Goal: Book appointment/travel/reservation

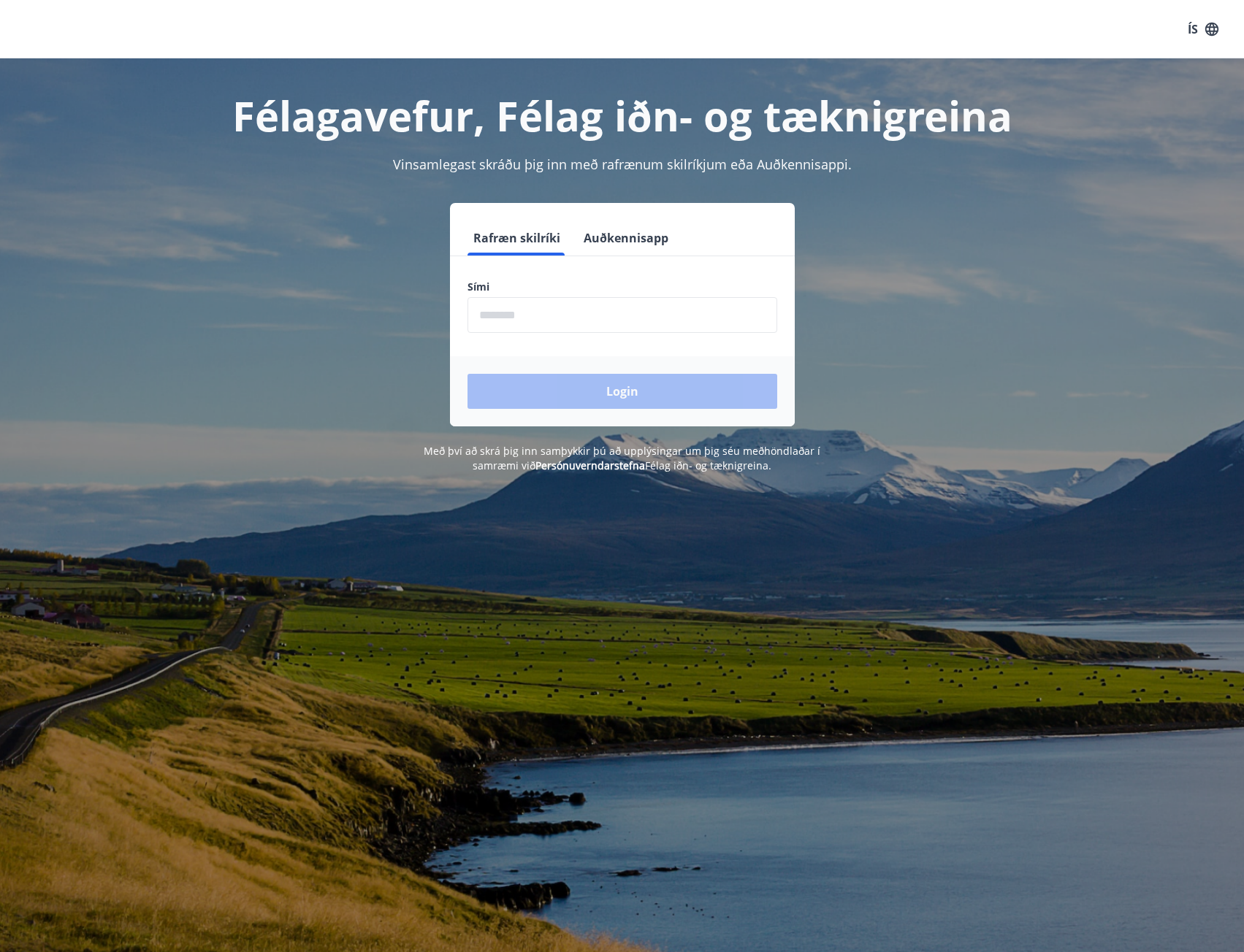
click at [647, 237] on button "Auðkennisapp" at bounding box center [626, 237] width 97 height 35
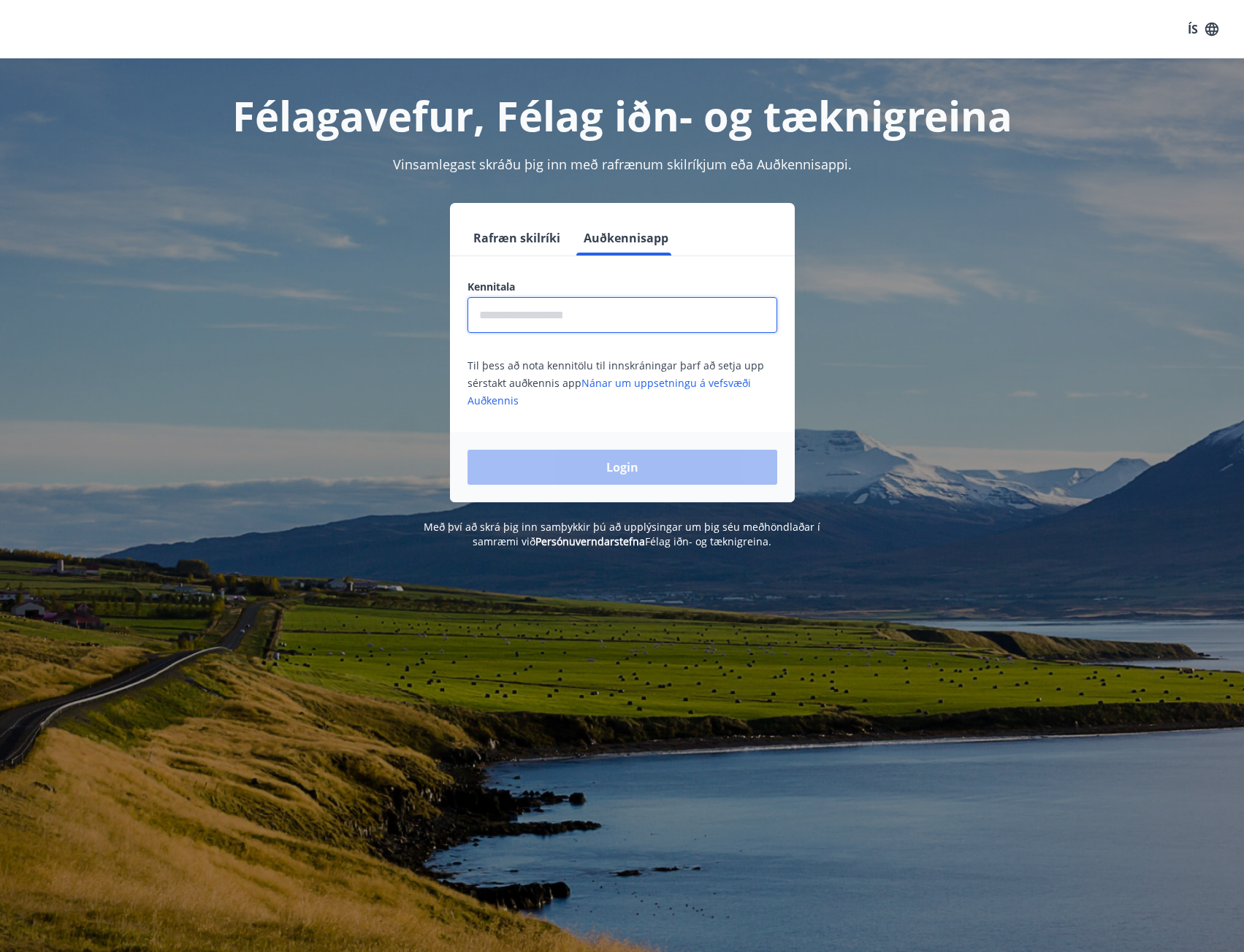
click at [555, 319] on input "text" at bounding box center [622, 315] width 310 height 36
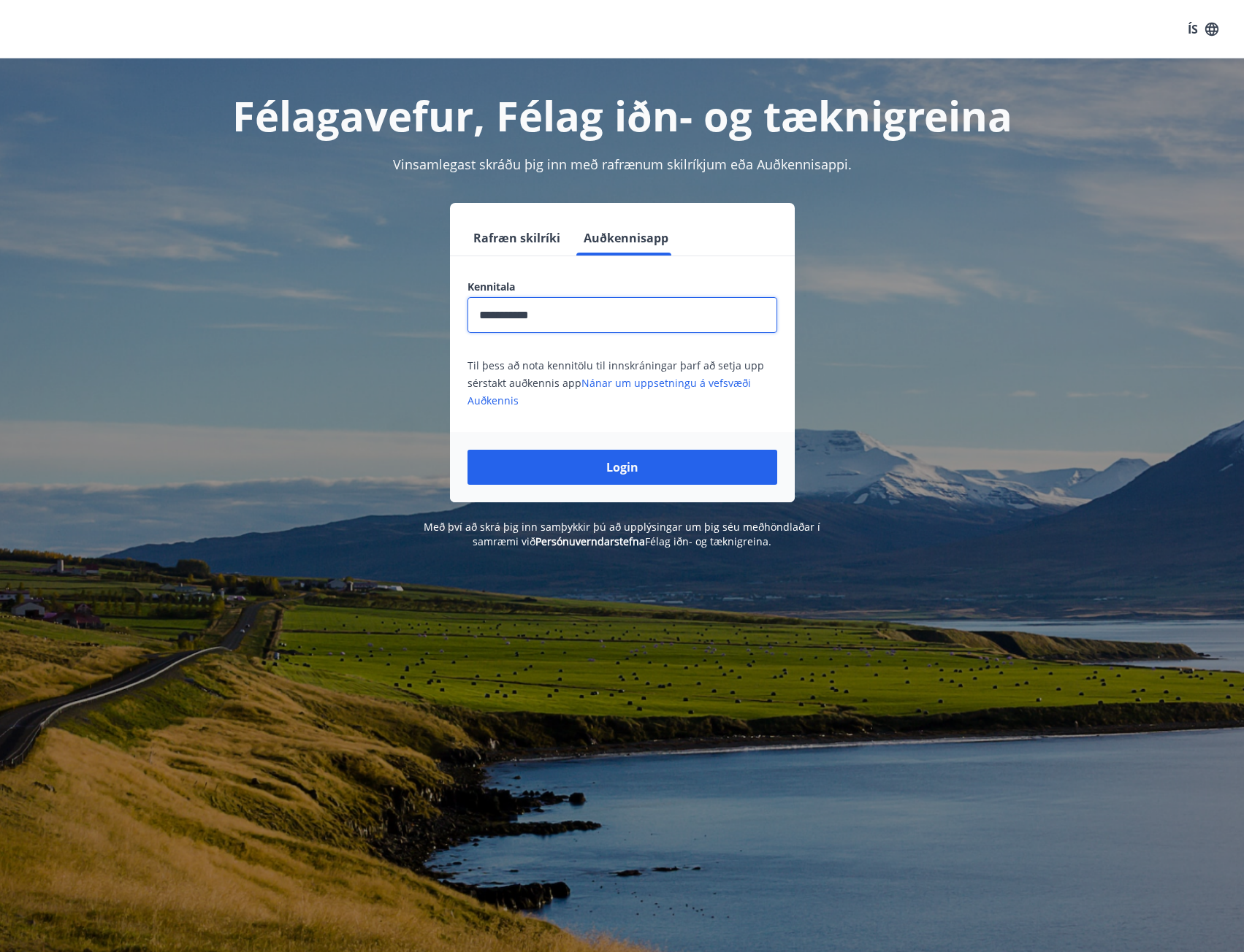
type input "**********"
click at [467, 450] on button "Login" at bounding box center [622, 467] width 310 height 35
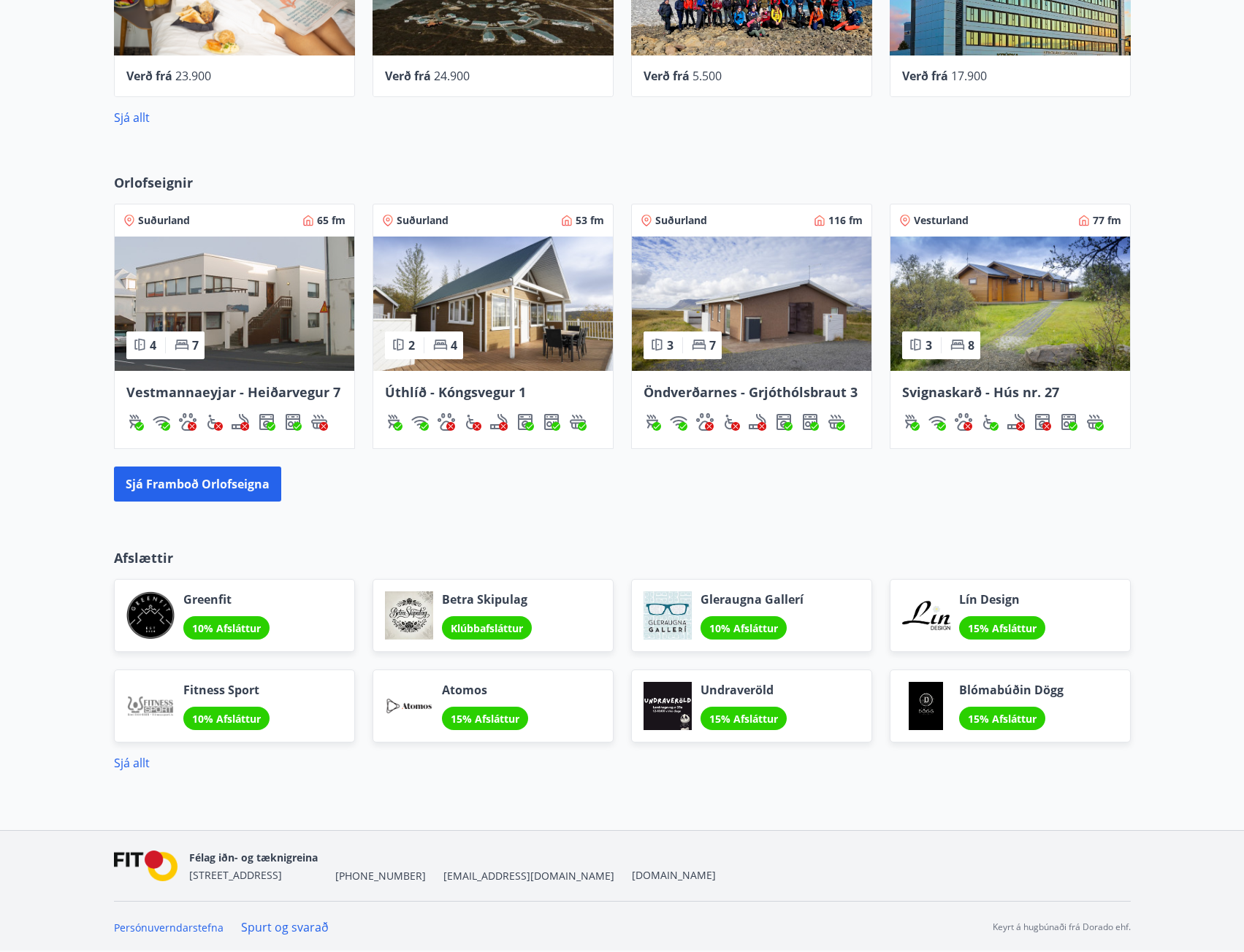
scroll to position [759, 0]
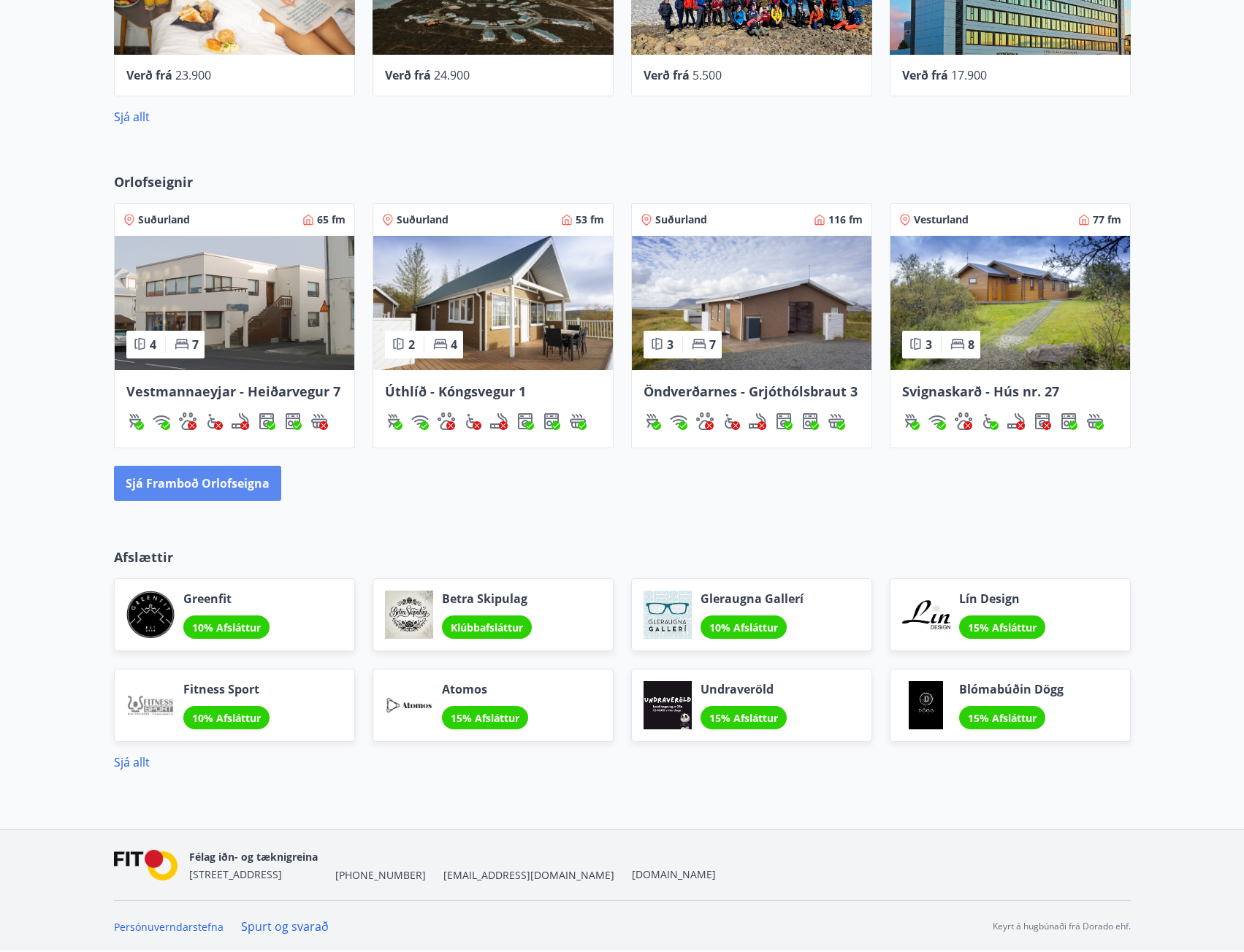
click at [212, 484] on button "Sjá framboð orlofseigna" at bounding box center [197, 482] width 167 height 35
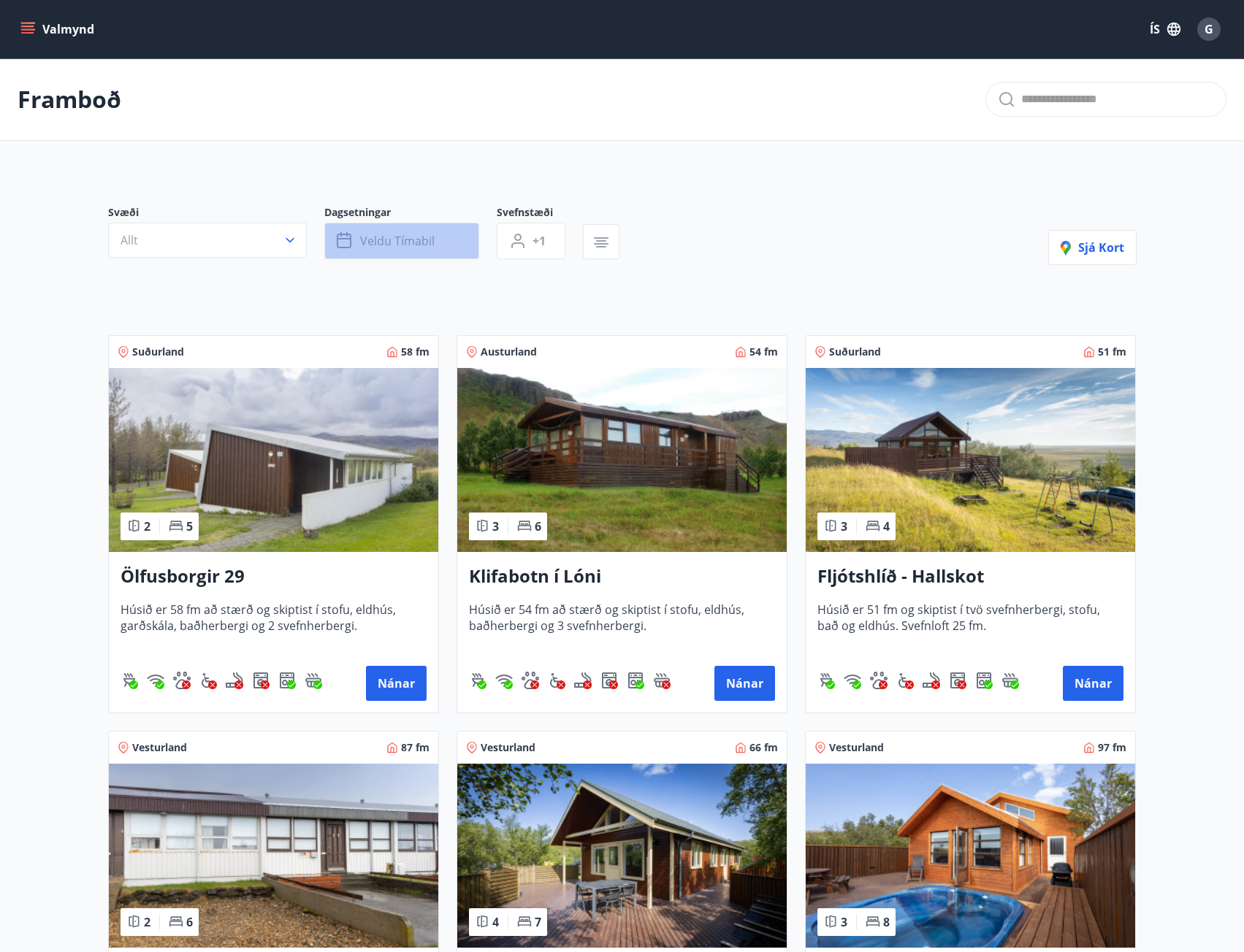
click at [455, 240] on button "Veldu tímabil" at bounding box center [401, 240] width 155 height 37
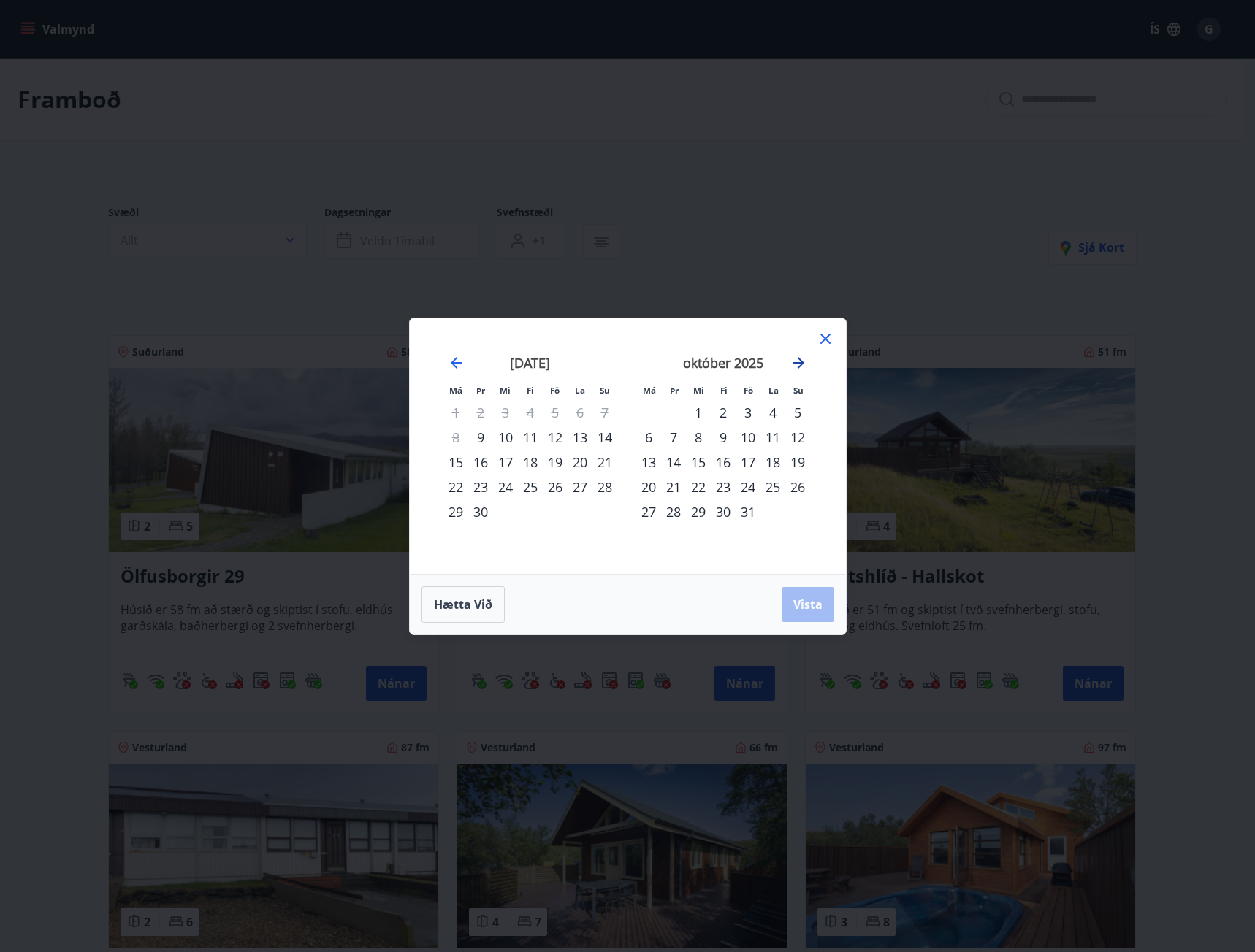
click at [803, 362] on icon "Move forward to switch to the next month." at bounding box center [798, 363] width 12 height 12
click at [674, 440] on div "4" at bounding box center [673, 437] width 25 height 25
click at [797, 512] on div "30" at bounding box center [797, 511] width 25 height 25
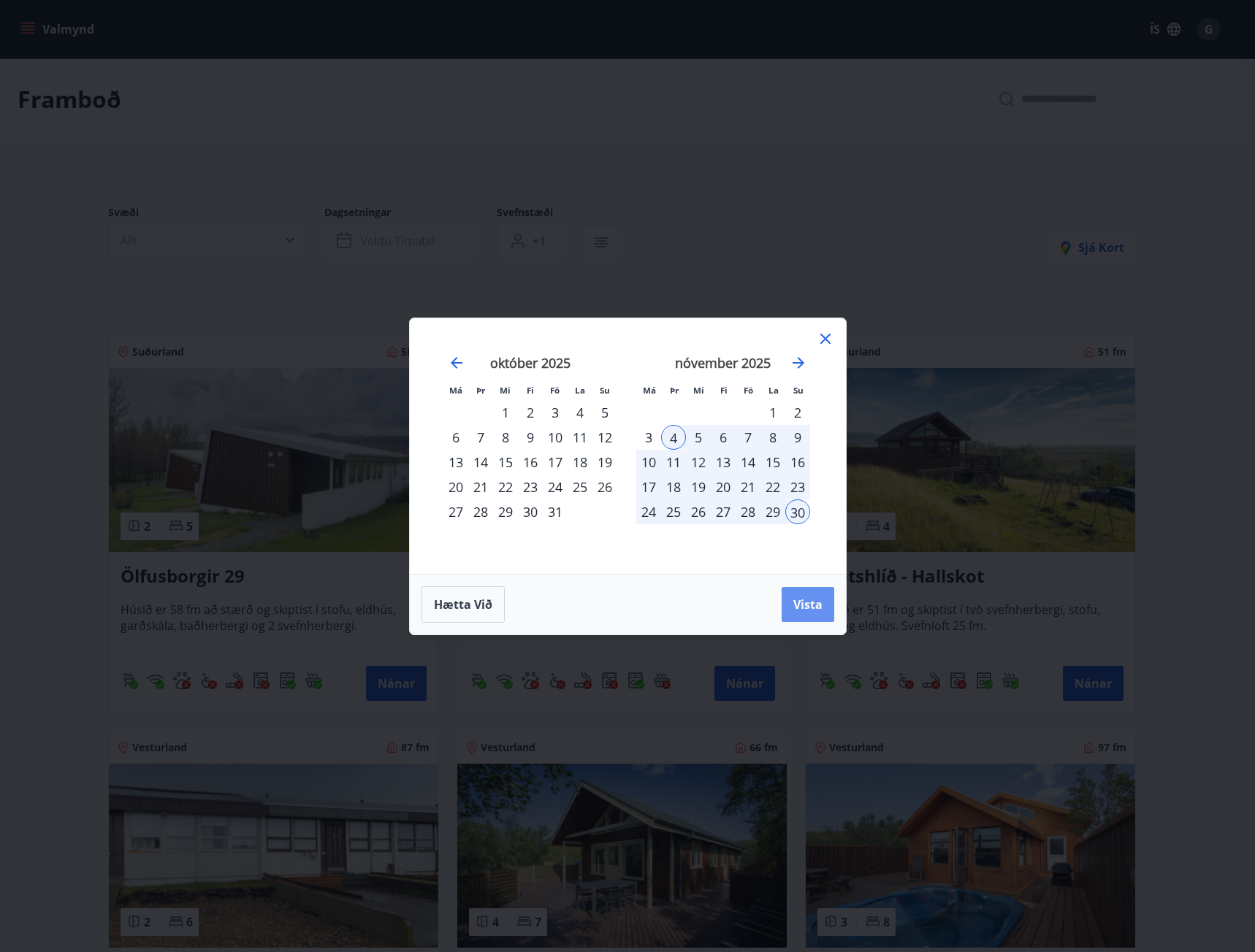
drag, startPoint x: 812, startPoint y: 609, endPoint x: 809, endPoint y: 475, distance: 134.0
click at [812, 609] on span "Vista" at bounding box center [807, 605] width 29 height 16
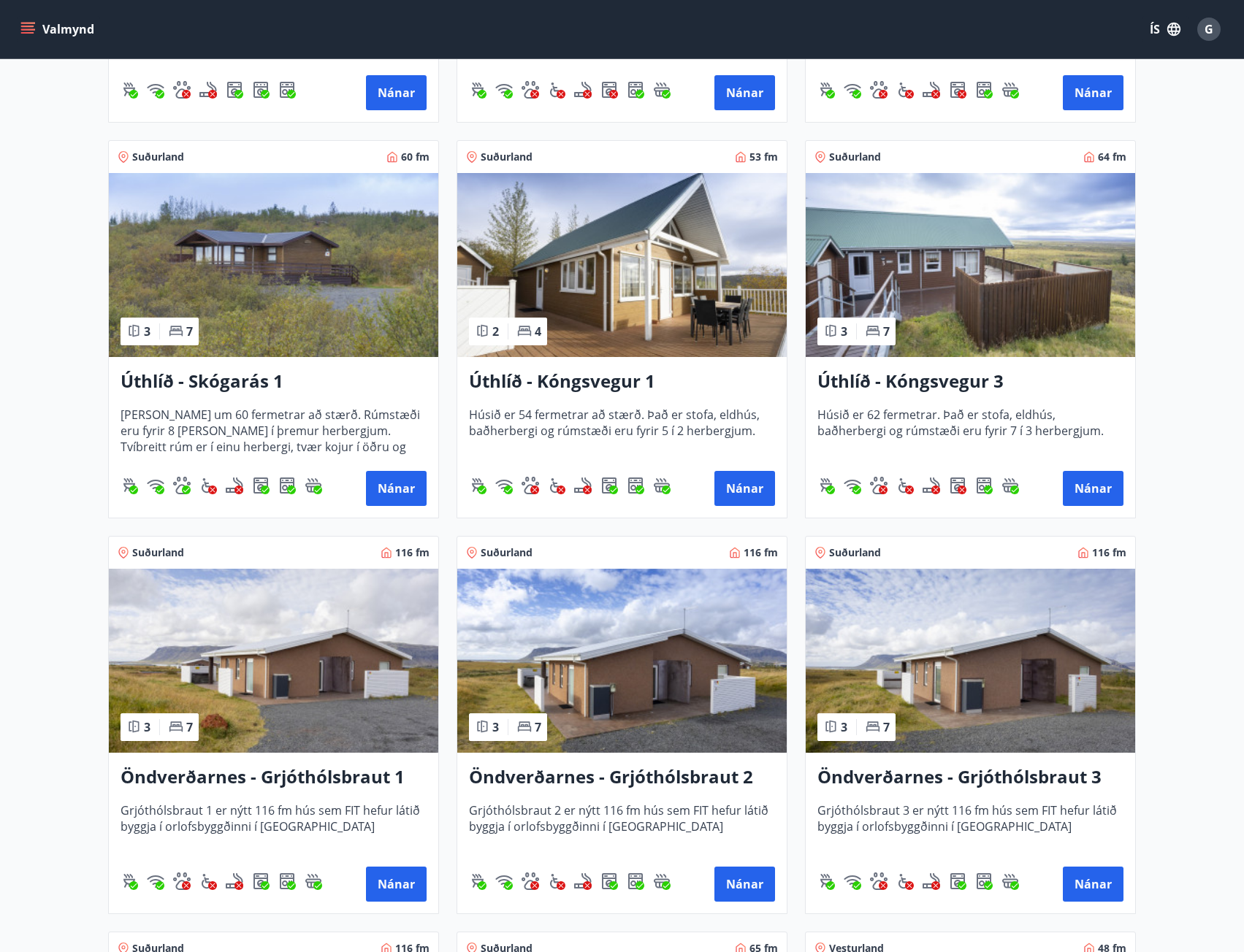
scroll to position [1826, 0]
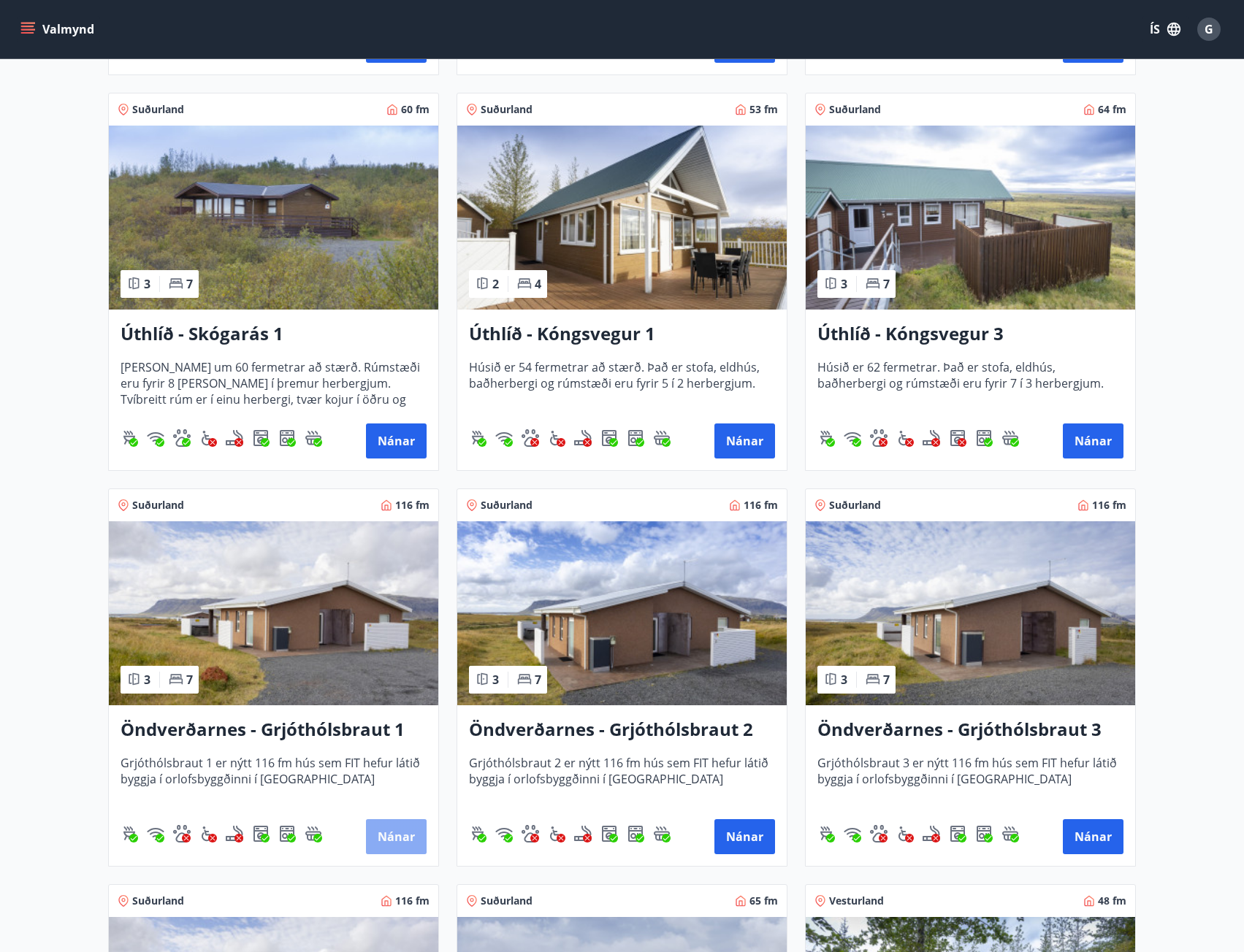
click at [398, 839] on button "Nánar" at bounding box center [396, 836] width 61 height 35
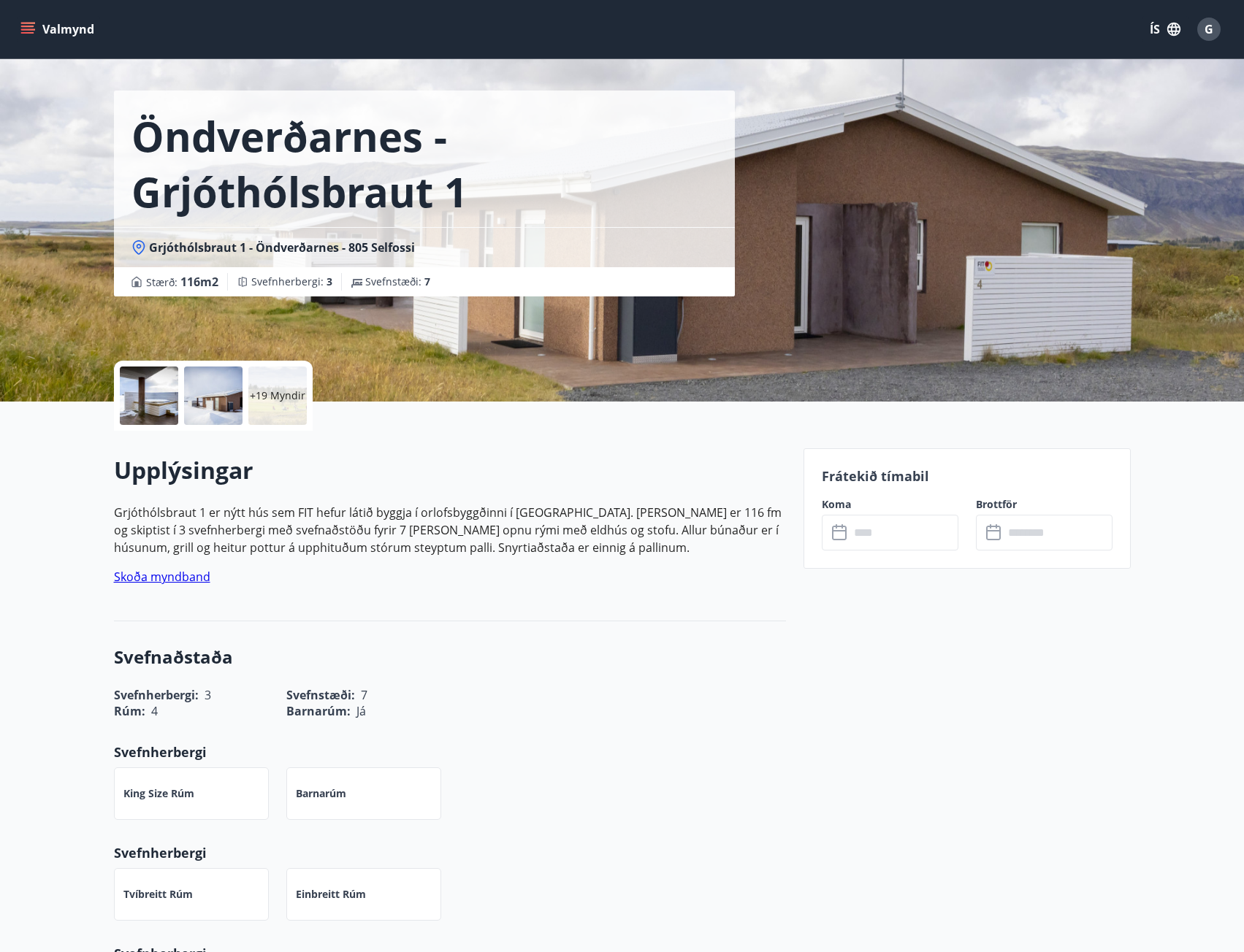
scroll to position [73, 0]
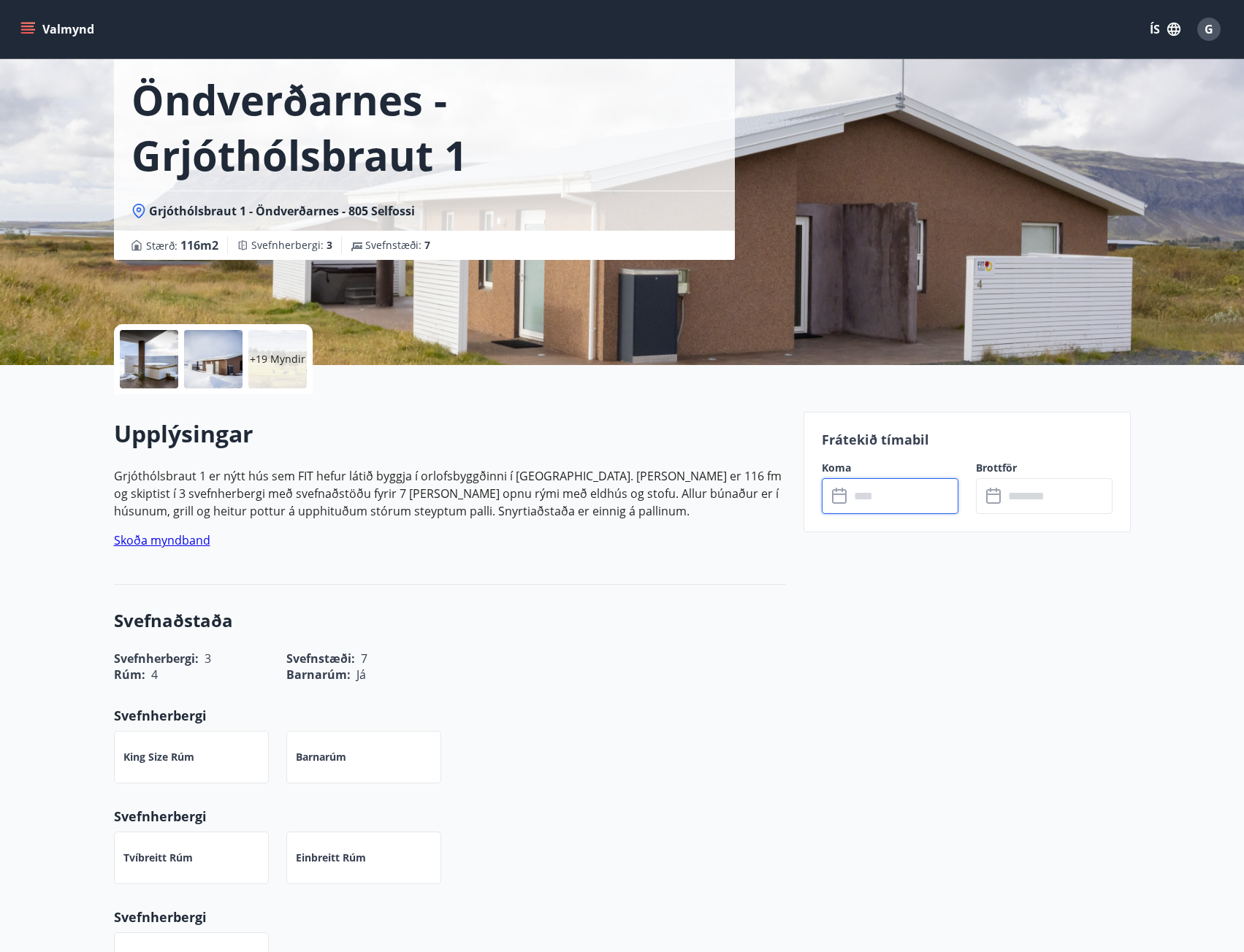
click at [901, 499] on input "text" at bounding box center [903, 496] width 109 height 36
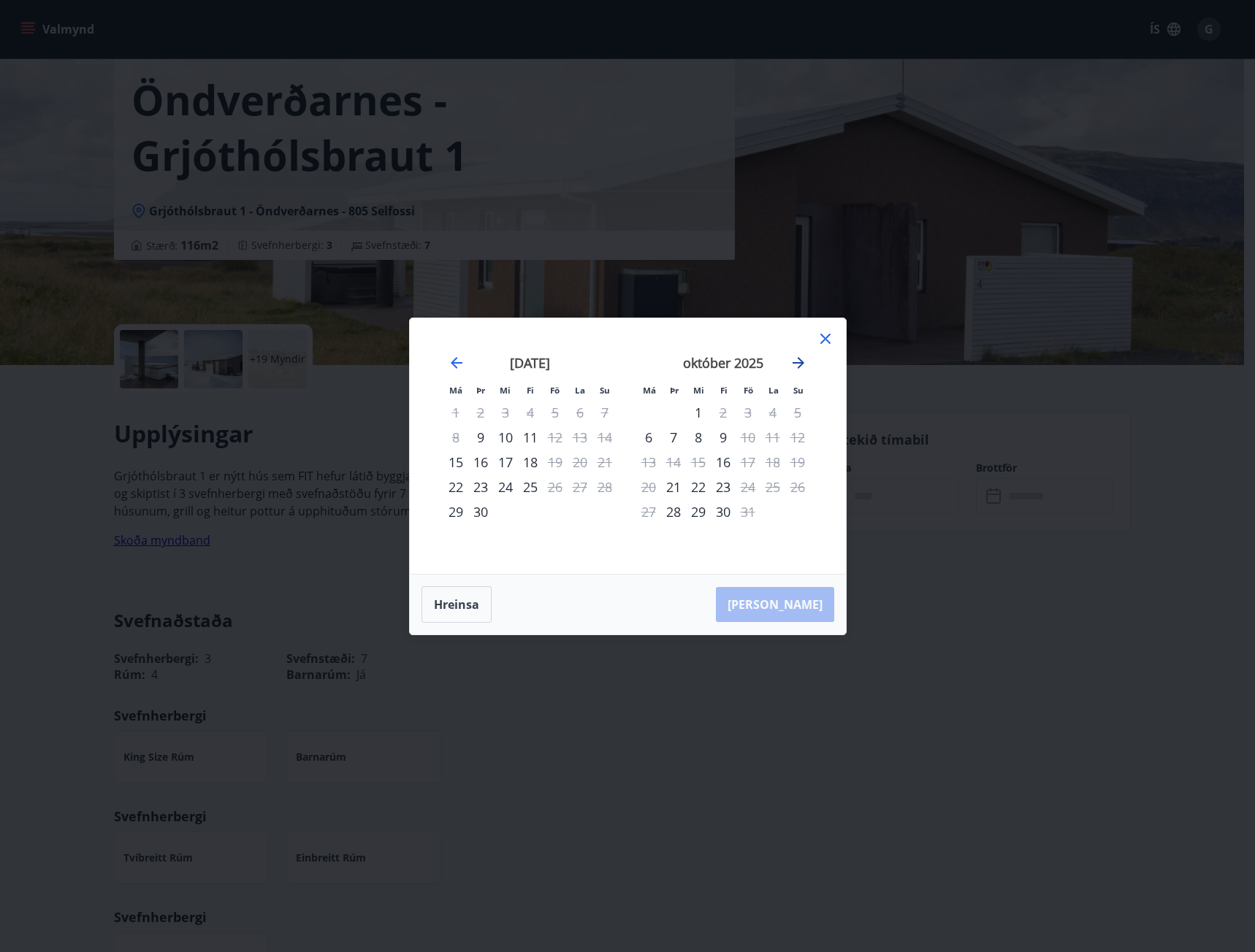
click at [802, 362] on icon "Move forward to switch to the next month." at bounding box center [798, 363] width 12 height 12
click at [826, 341] on icon at bounding box center [825, 339] width 10 height 10
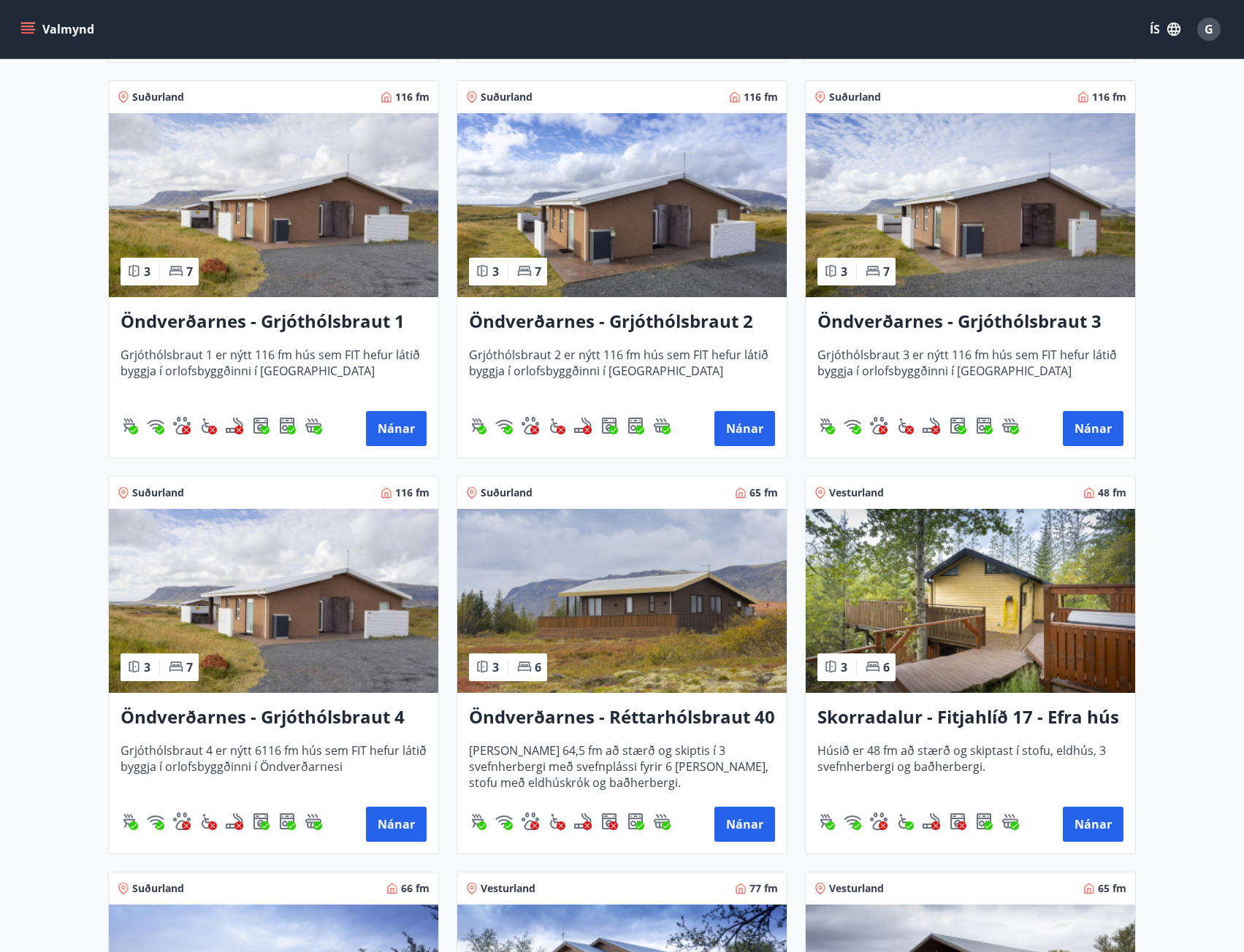
scroll to position [2191, 0]
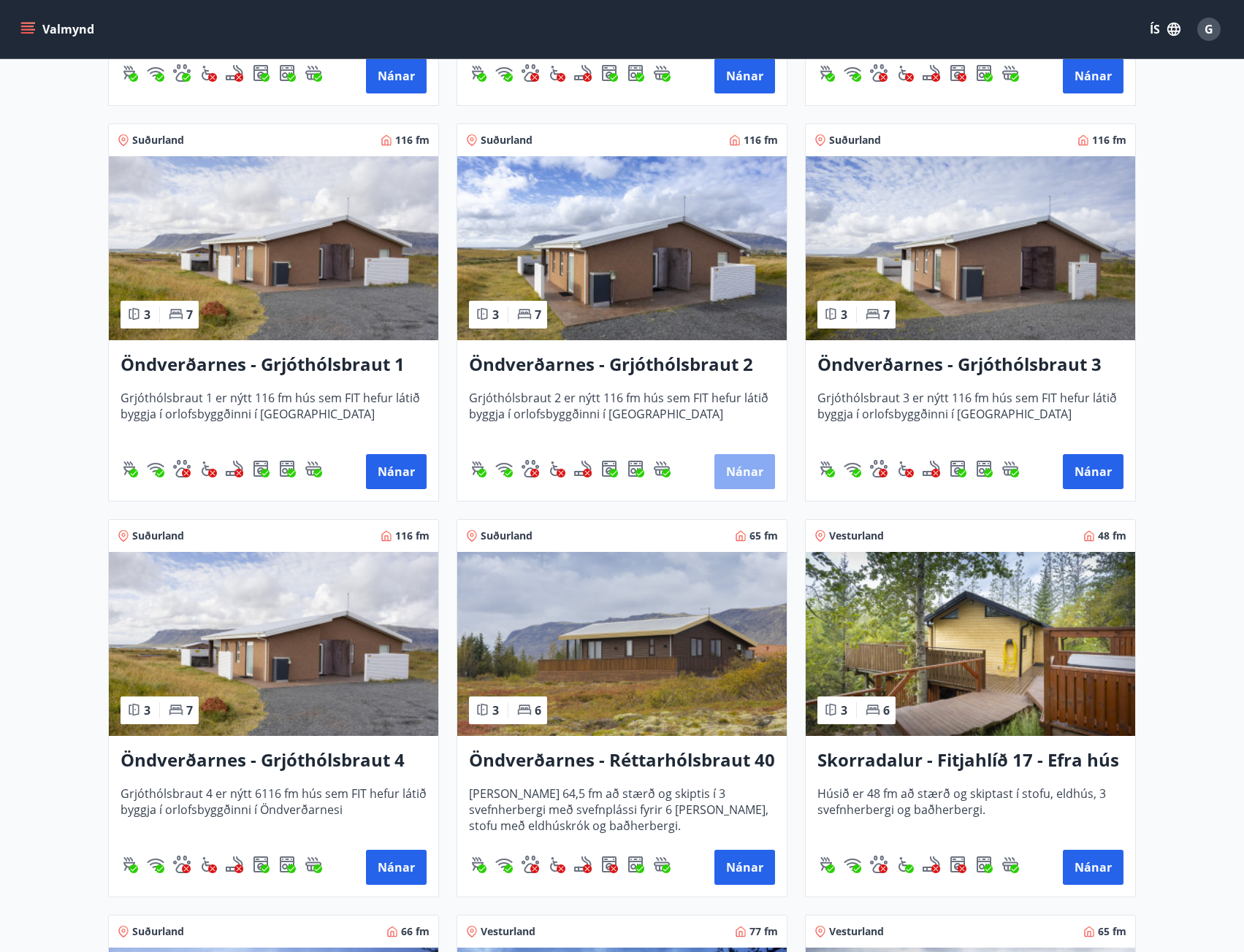
click at [753, 471] on button "Nánar" at bounding box center [745, 472] width 61 height 35
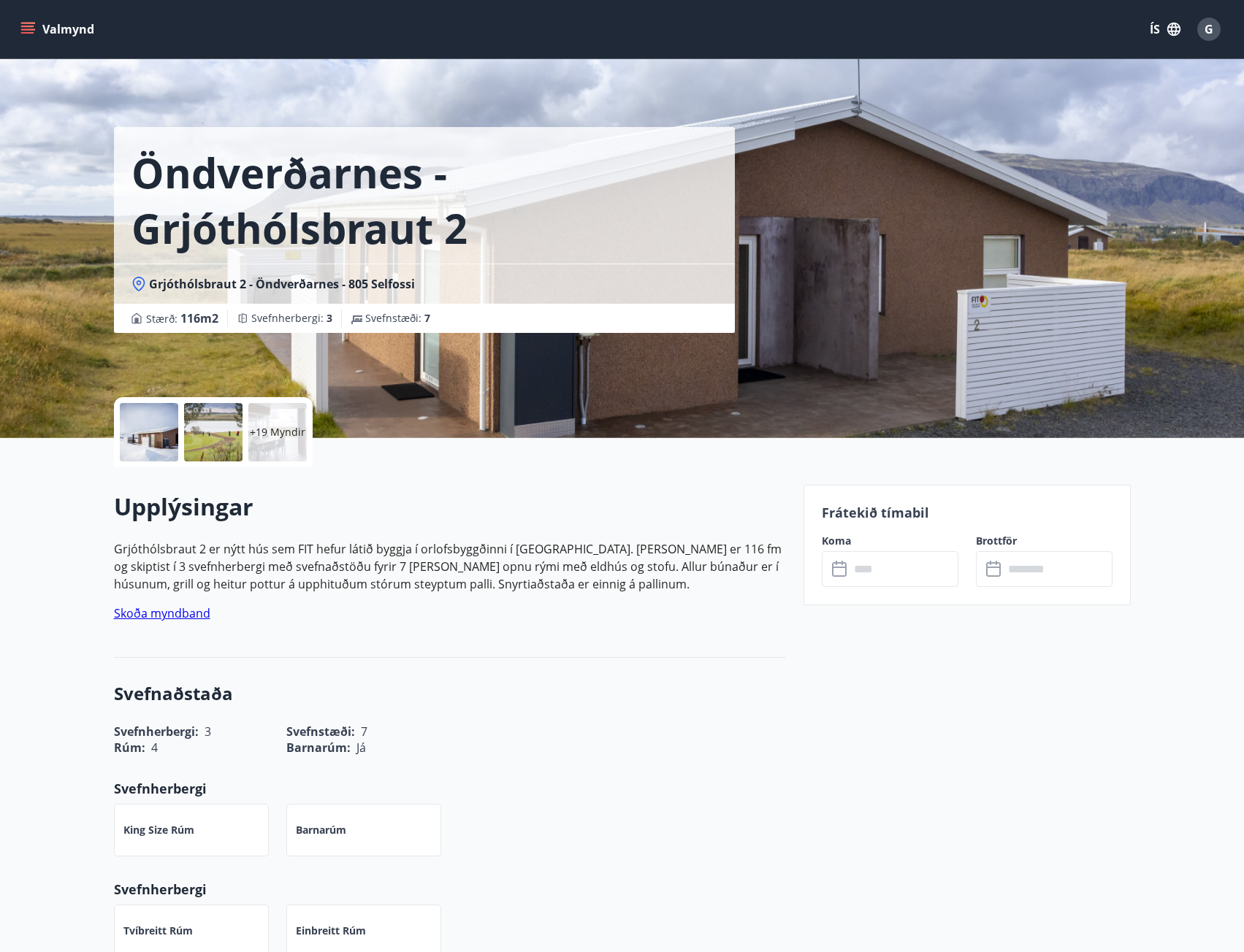
click at [881, 570] on input "text" at bounding box center [903, 569] width 109 height 36
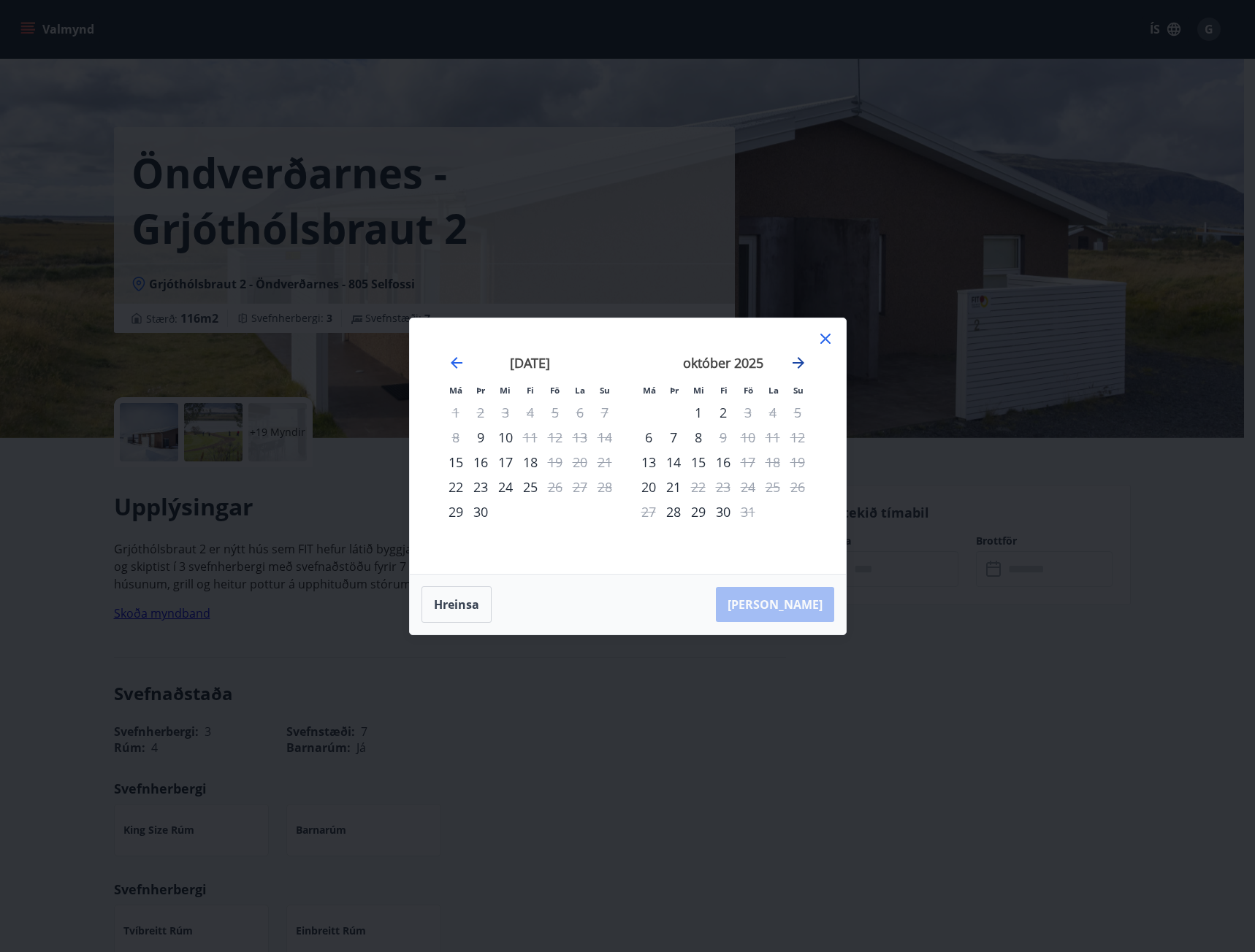
click at [798, 362] on icon "Move forward to switch to the next month." at bounding box center [798, 363] width 12 height 12
click at [821, 340] on icon at bounding box center [825, 339] width 18 height 18
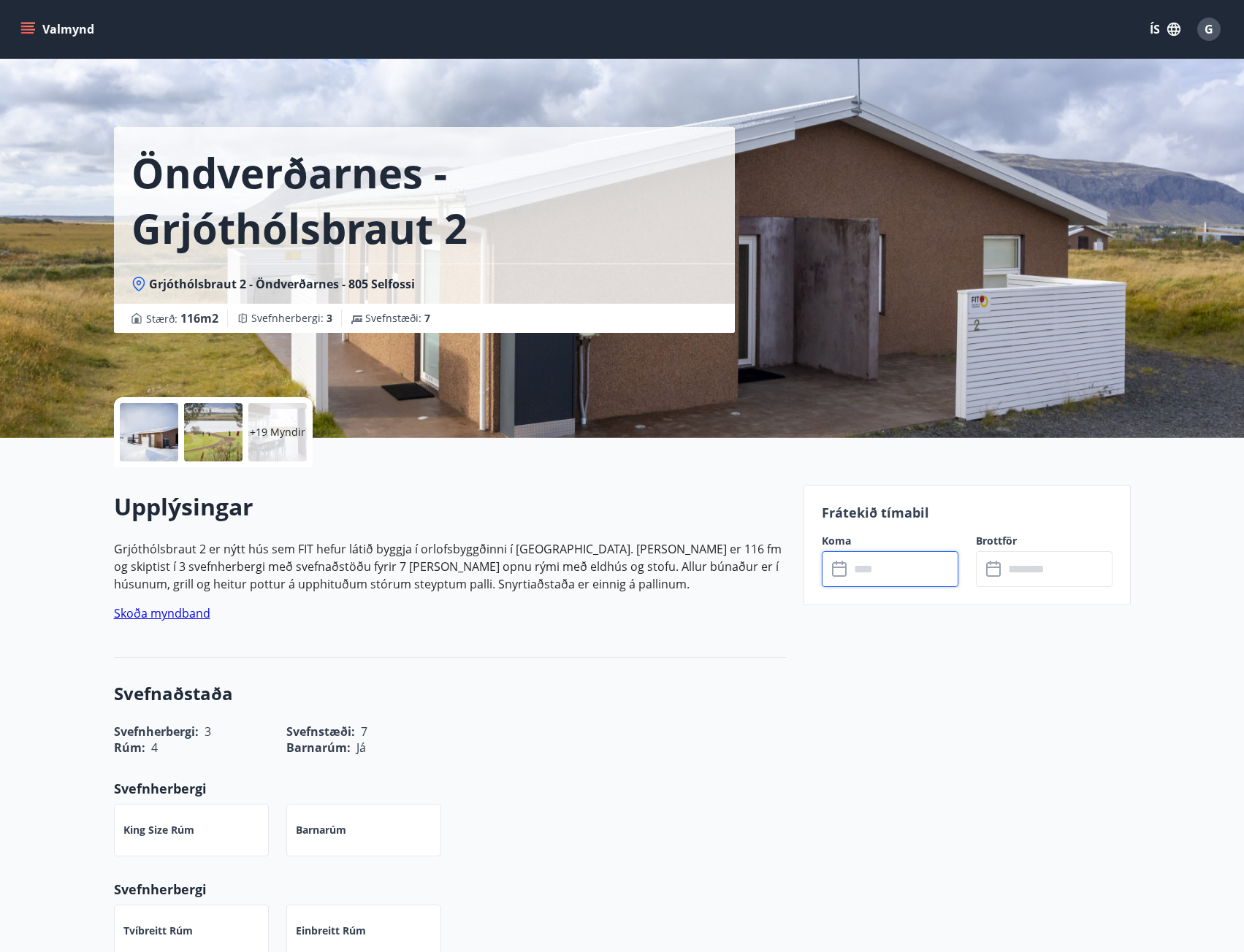
click at [920, 568] on input "text" at bounding box center [903, 569] width 109 height 36
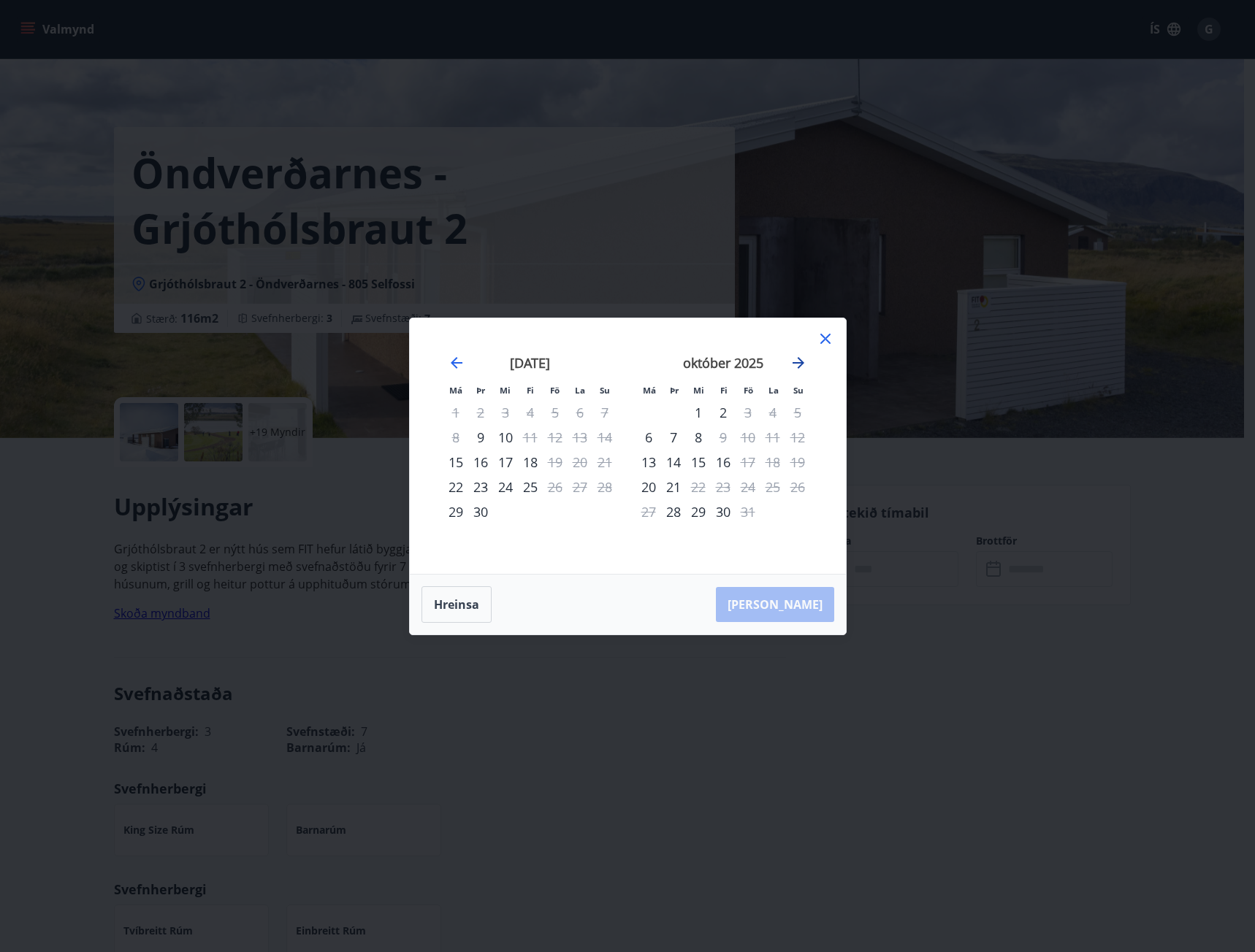
click at [800, 365] on icon "Move forward to switch to the next month." at bounding box center [798, 363] width 12 height 12
click at [824, 340] on icon at bounding box center [825, 339] width 10 height 10
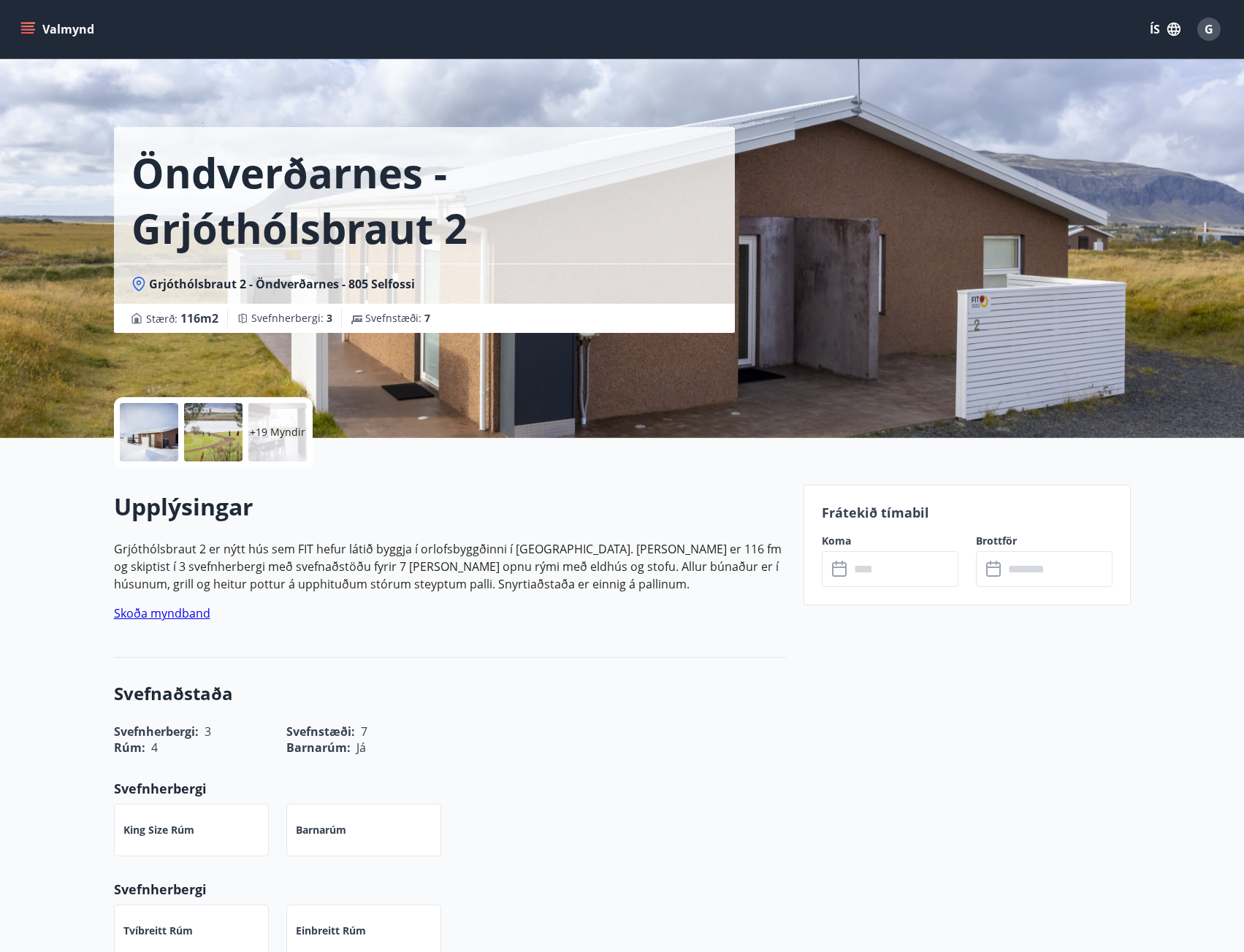
drag, startPoint x: 81, startPoint y: 586, endPoint x: 77, endPoint y: 578, distance: 8.9
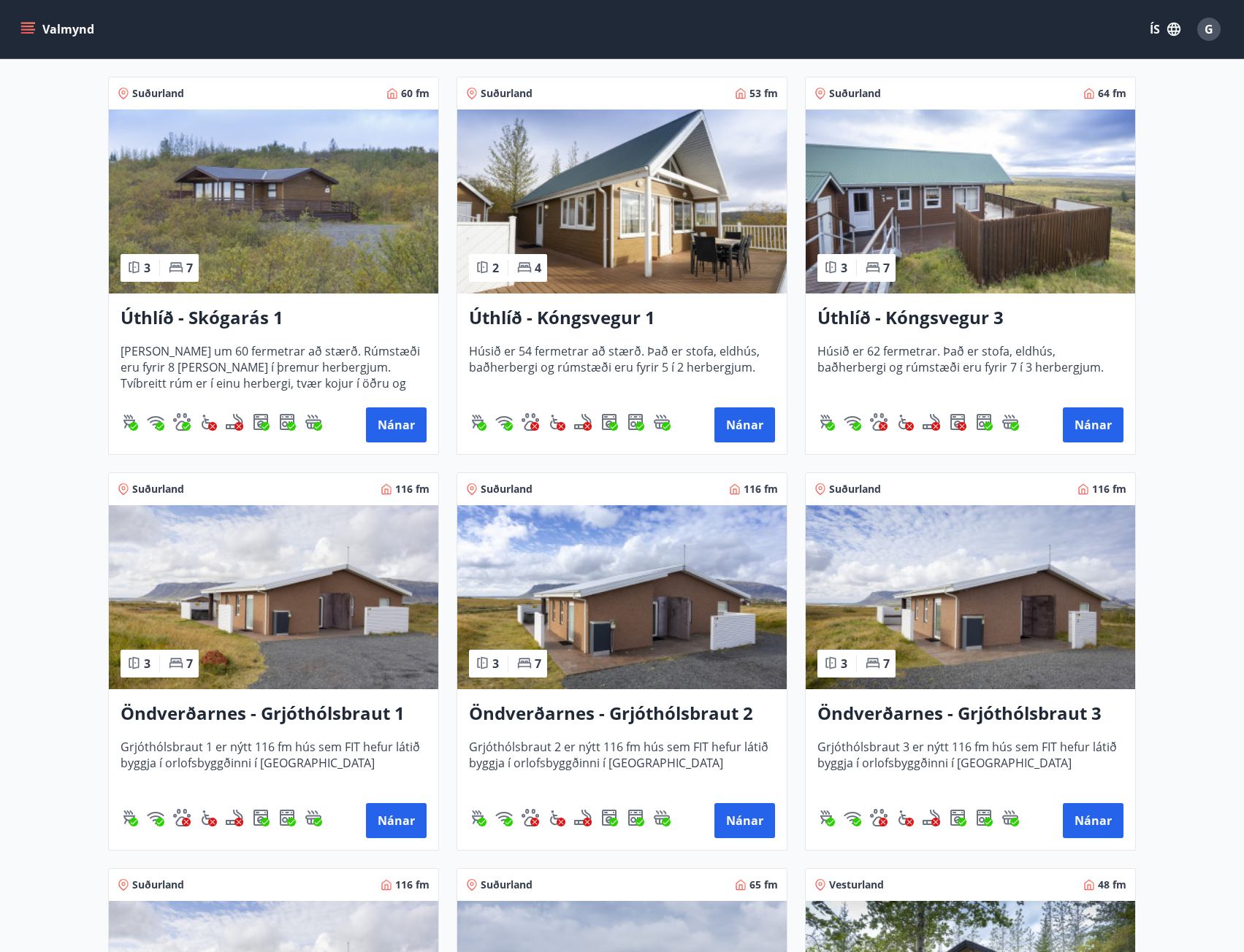
scroll to position [1899, 0]
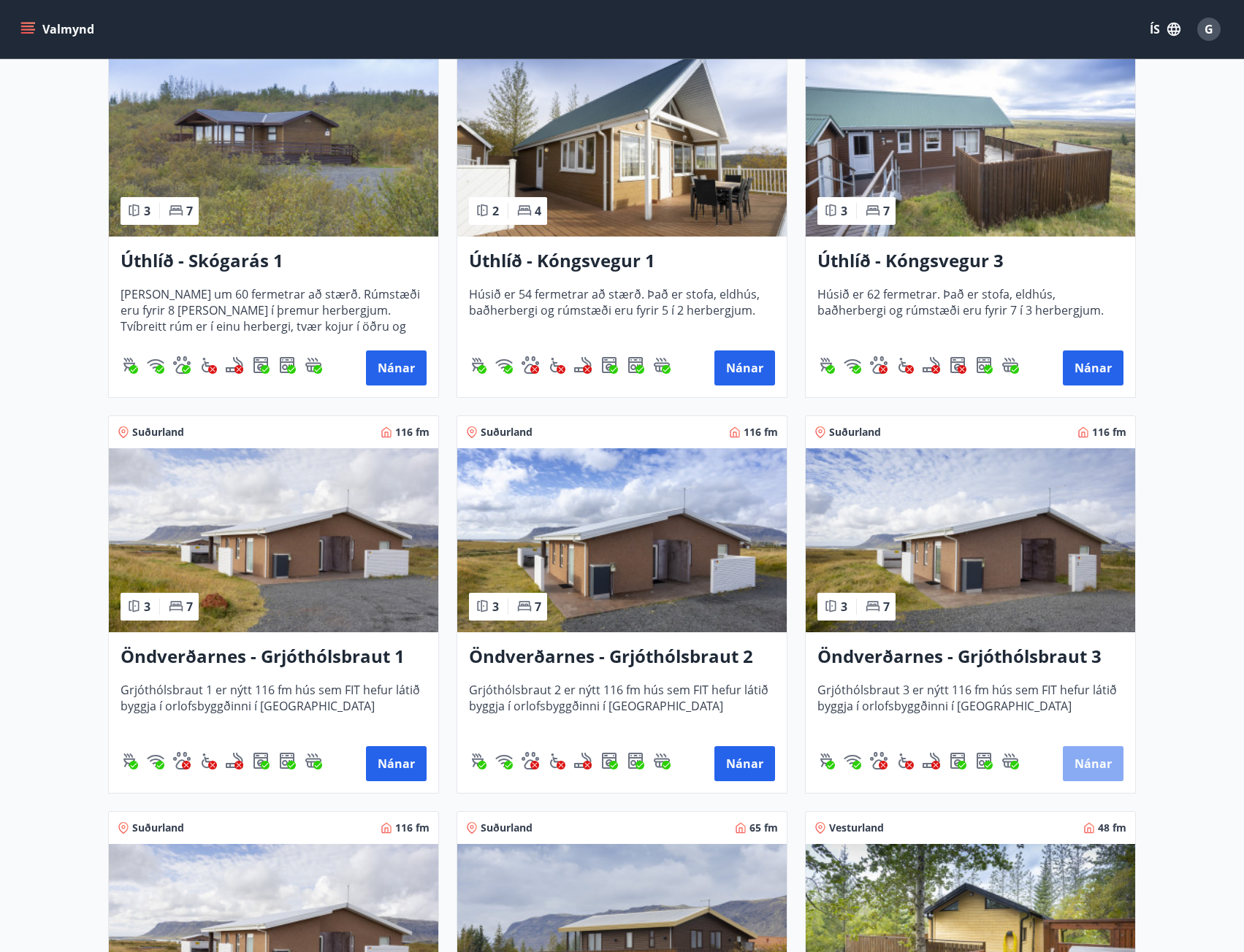
click at [1099, 765] on button "Nánar" at bounding box center [1092, 764] width 61 height 35
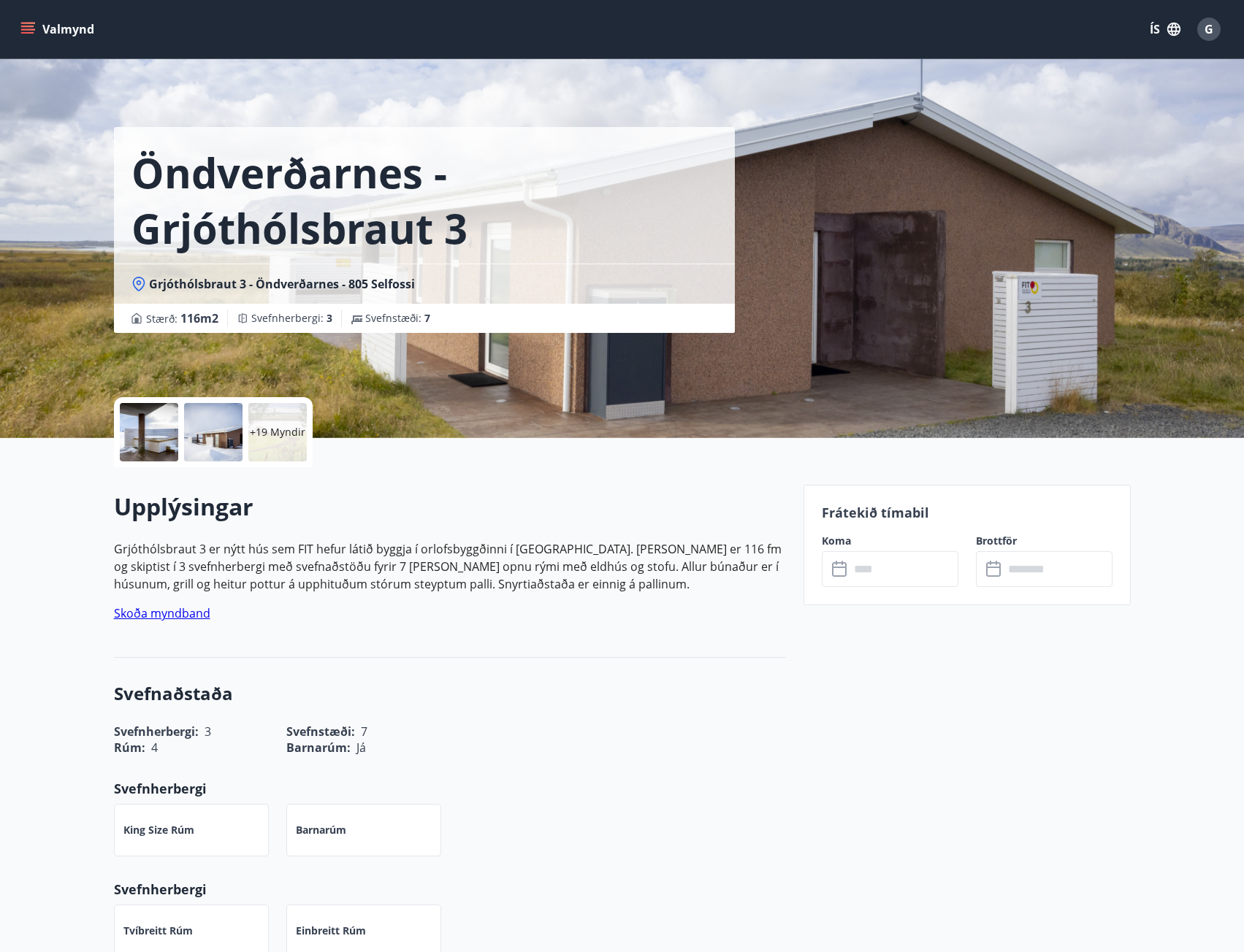
click at [895, 578] on input "text" at bounding box center [903, 569] width 109 height 36
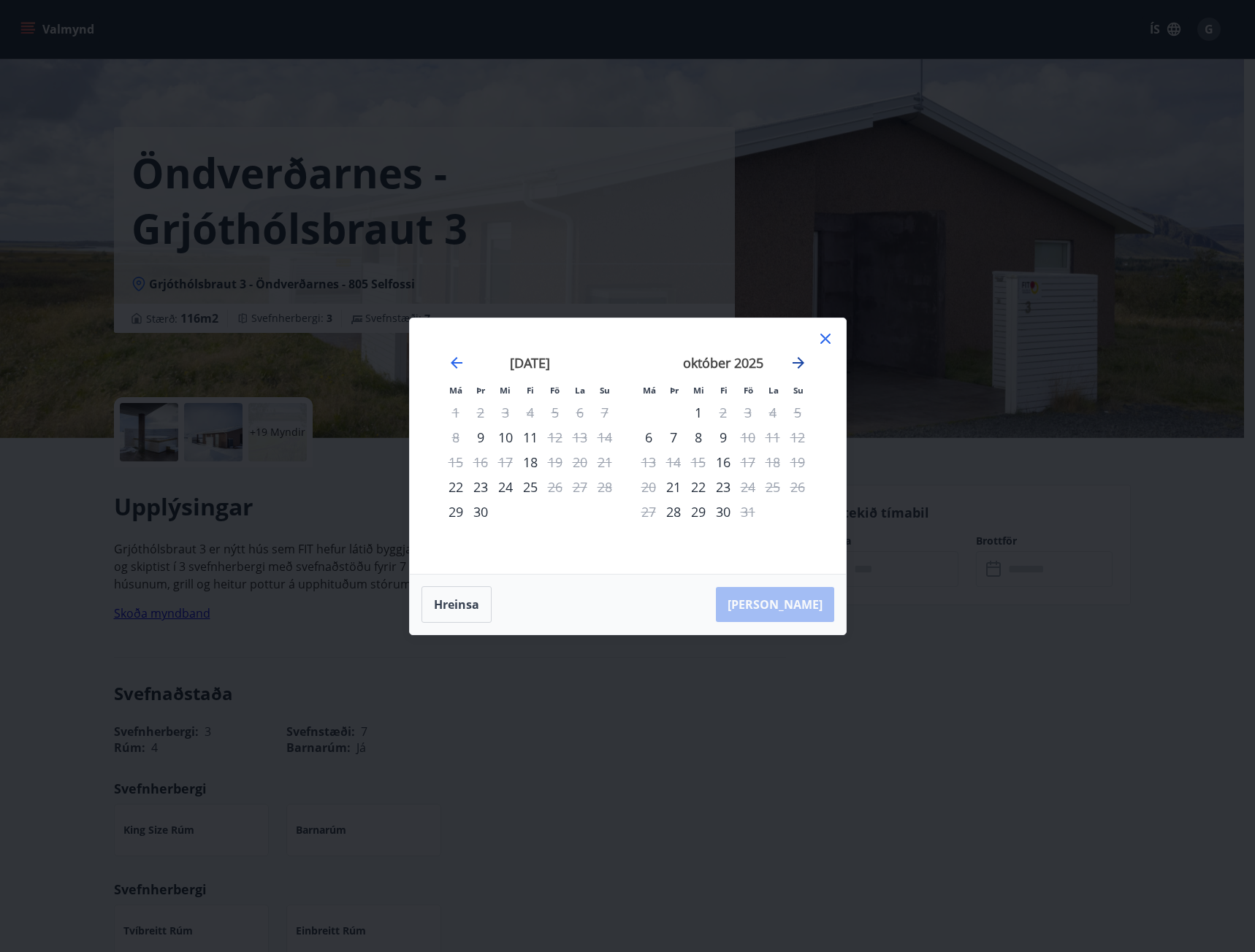
click at [803, 359] on icon "Move forward to switch to the next month." at bounding box center [798, 363] width 18 height 18
click at [824, 338] on icon at bounding box center [825, 339] width 10 height 10
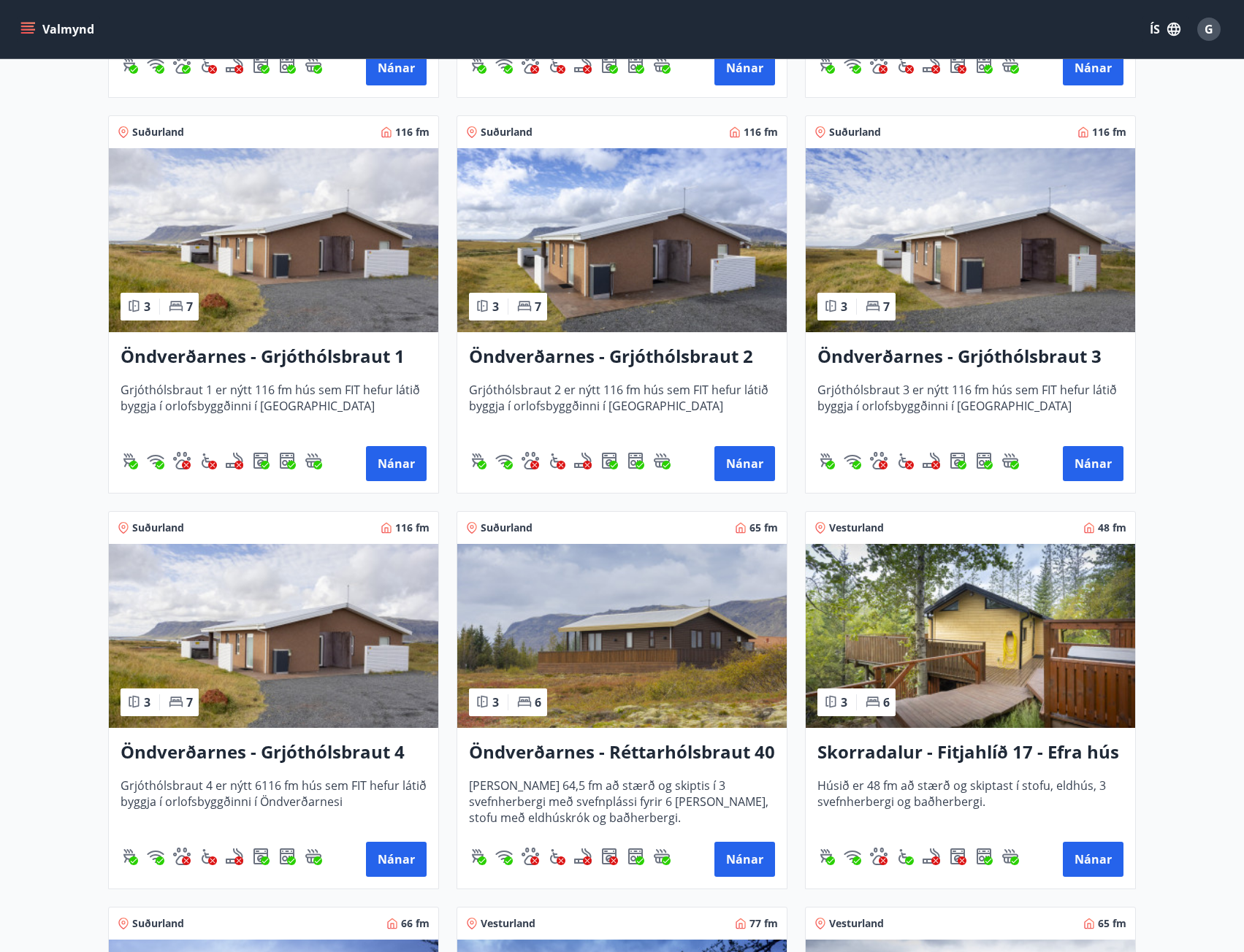
scroll to position [2338, 0]
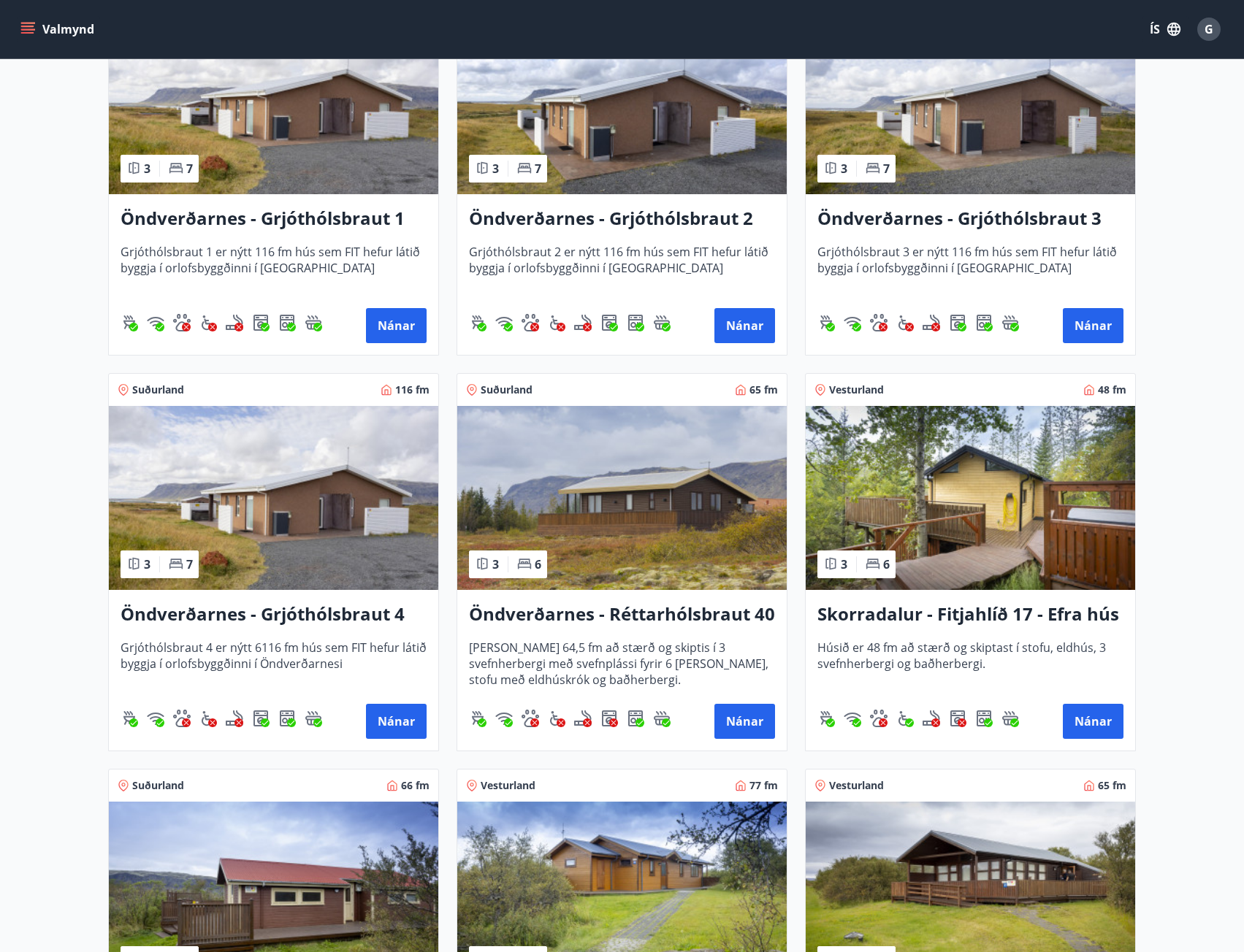
click at [233, 613] on h3 "Öndverðarnes - Grjóthólsbraut 4" at bounding box center [273, 615] width 306 height 26
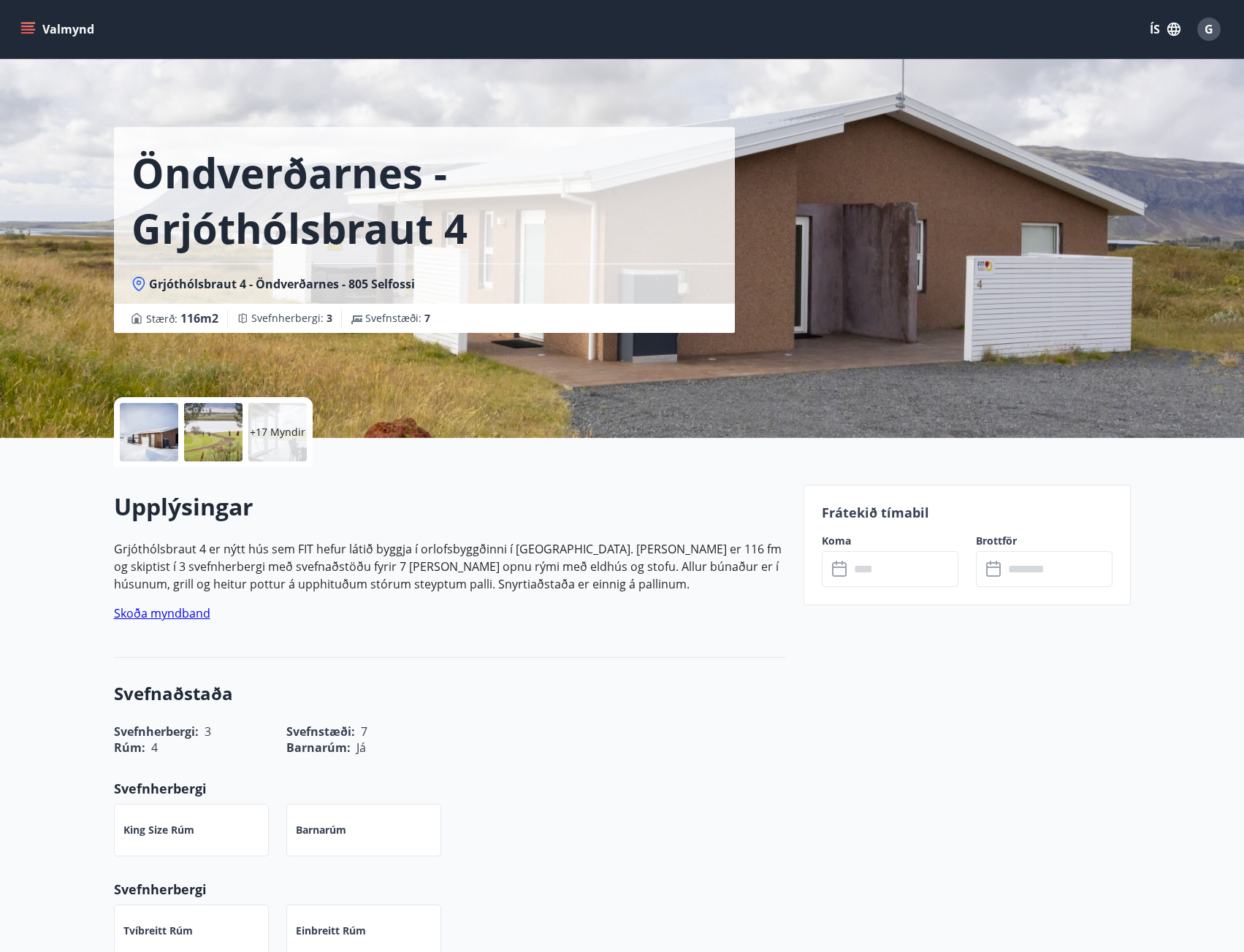
click at [900, 567] on input "text" at bounding box center [903, 569] width 109 height 36
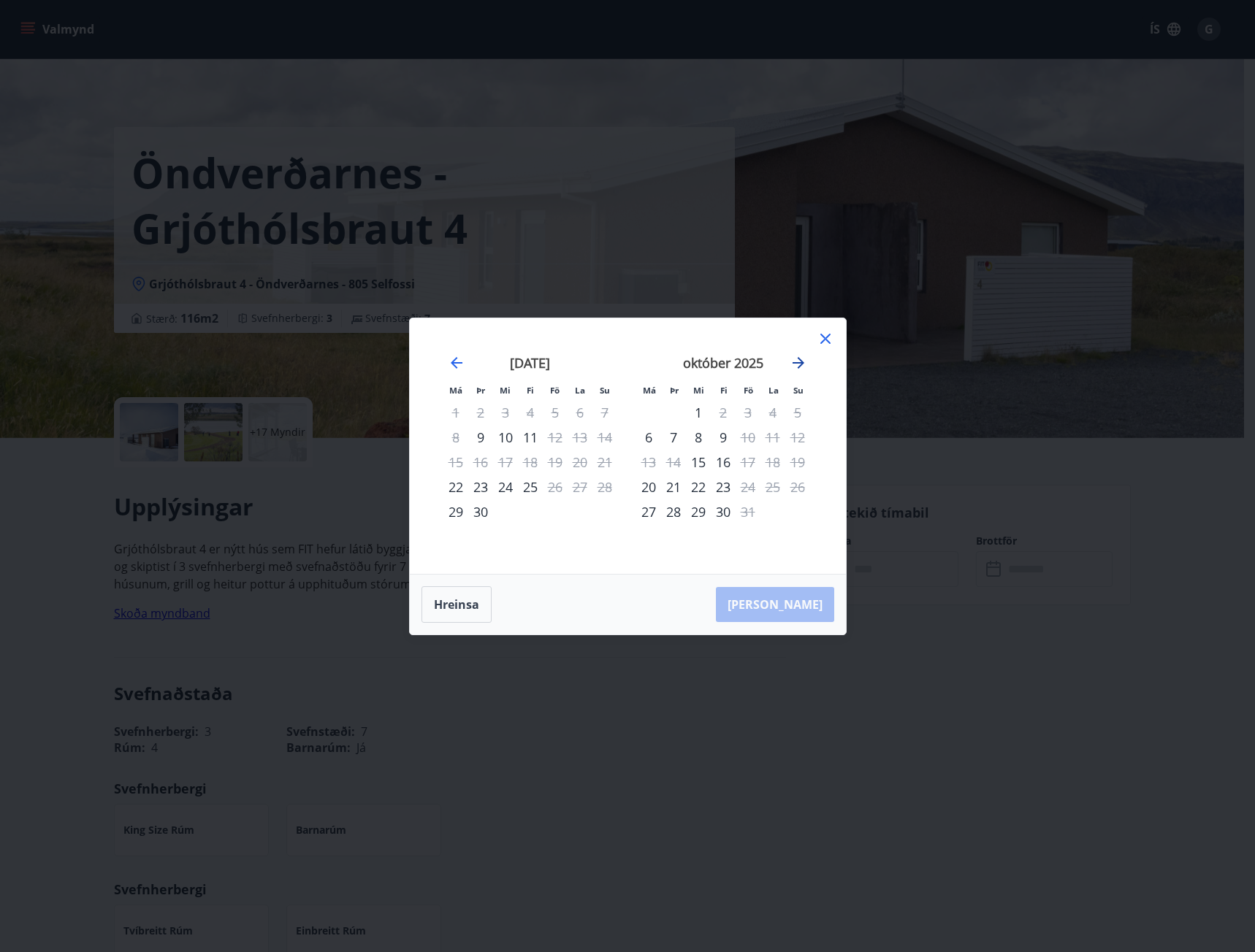
click at [800, 359] on icon "Move forward to switch to the next month." at bounding box center [798, 363] width 12 height 12
click at [825, 337] on icon at bounding box center [825, 339] width 18 height 18
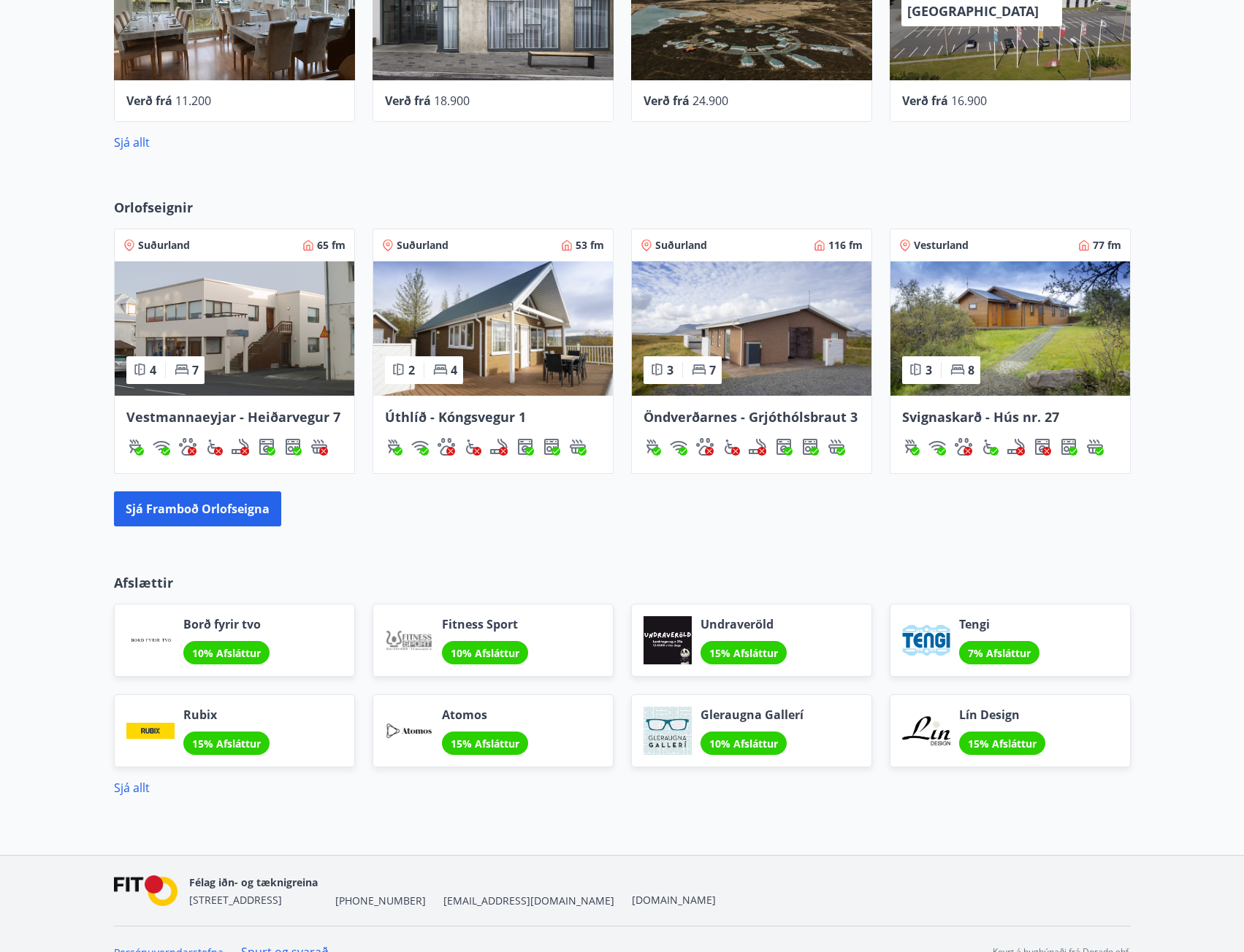
scroll to position [759, 0]
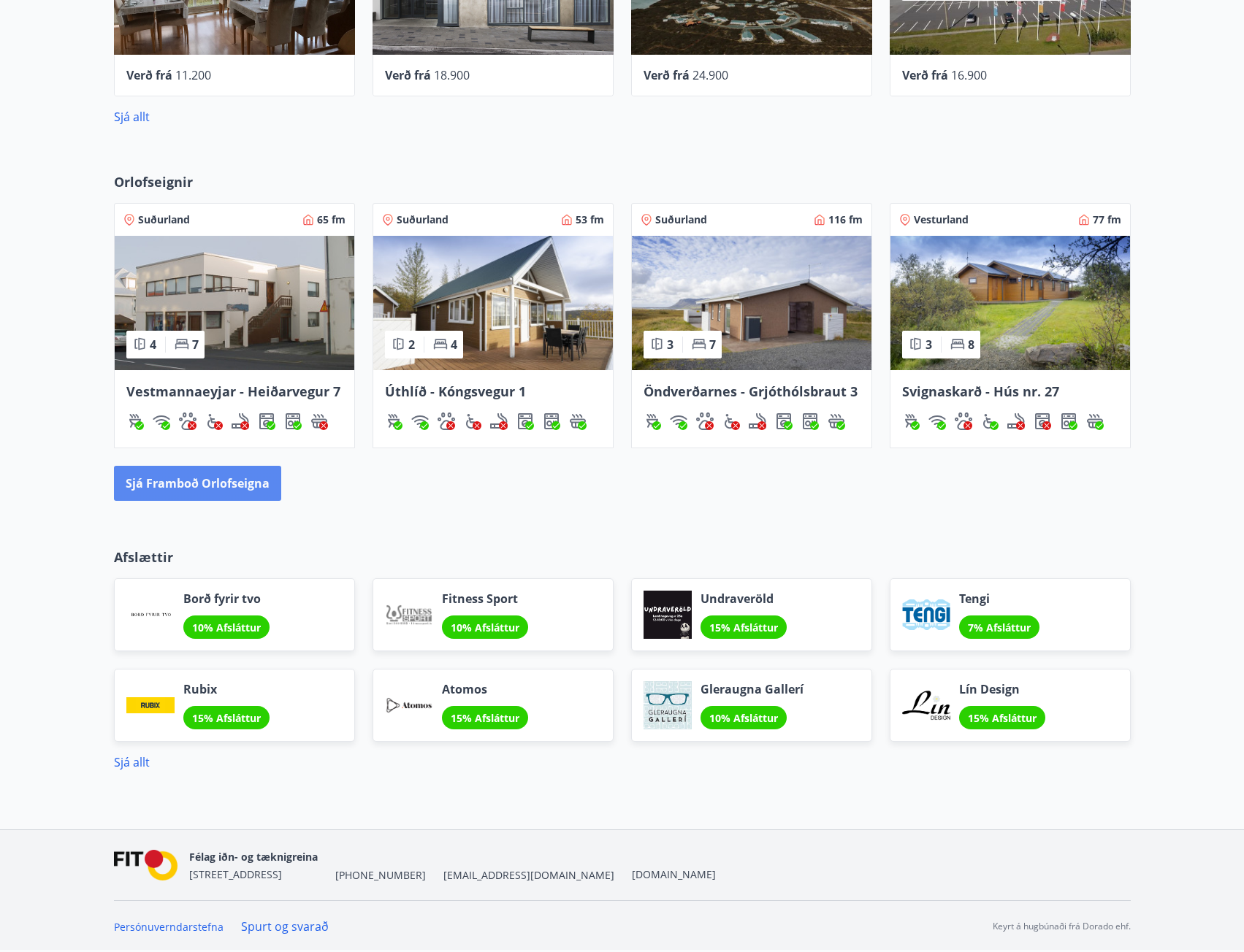
click at [207, 482] on button "Sjá framboð orlofseigna" at bounding box center [197, 482] width 167 height 35
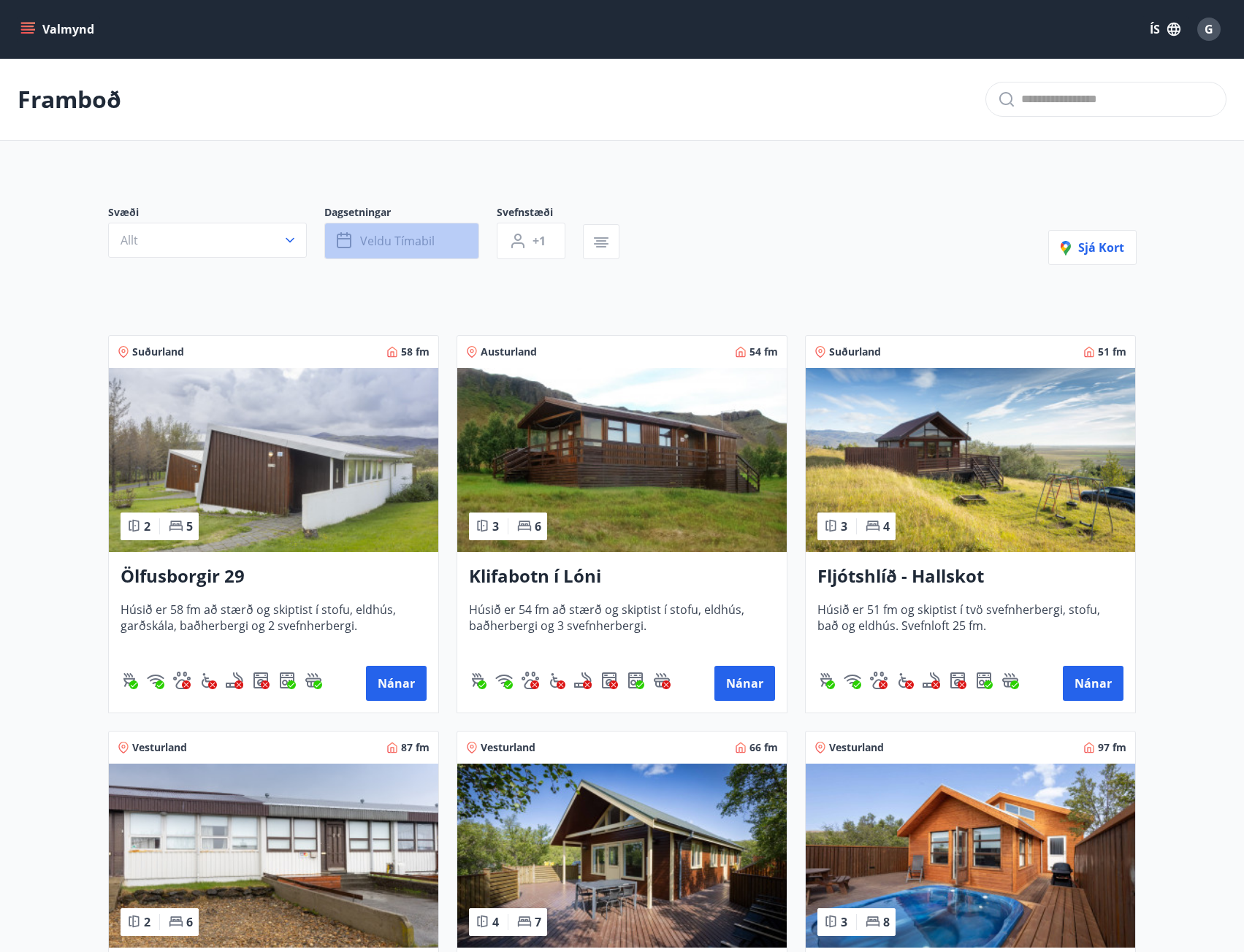
click at [467, 240] on button "Veldu tímabil" at bounding box center [401, 240] width 155 height 37
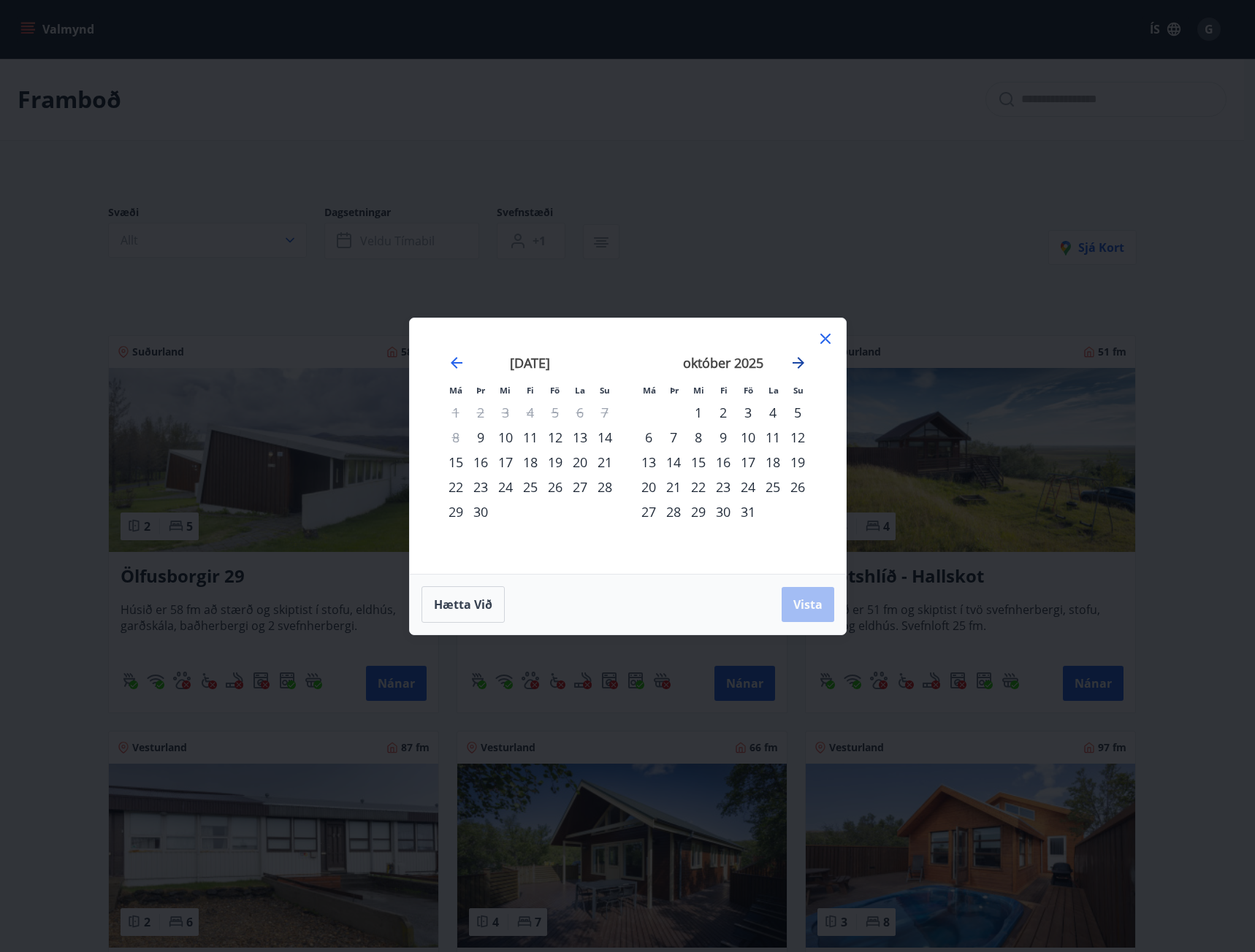
click at [803, 360] on icon "Move forward to switch to the next month." at bounding box center [798, 363] width 18 height 18
click at [728, 462] on div "13" at bounding box center [723, 462] width 25 height 25
click at [799, 464] on div "16" at bounding box center [797, 462] width 25 height 25
click at [810, 605] on span "Vista" at bounding box center [807, 605] width 29 height 16
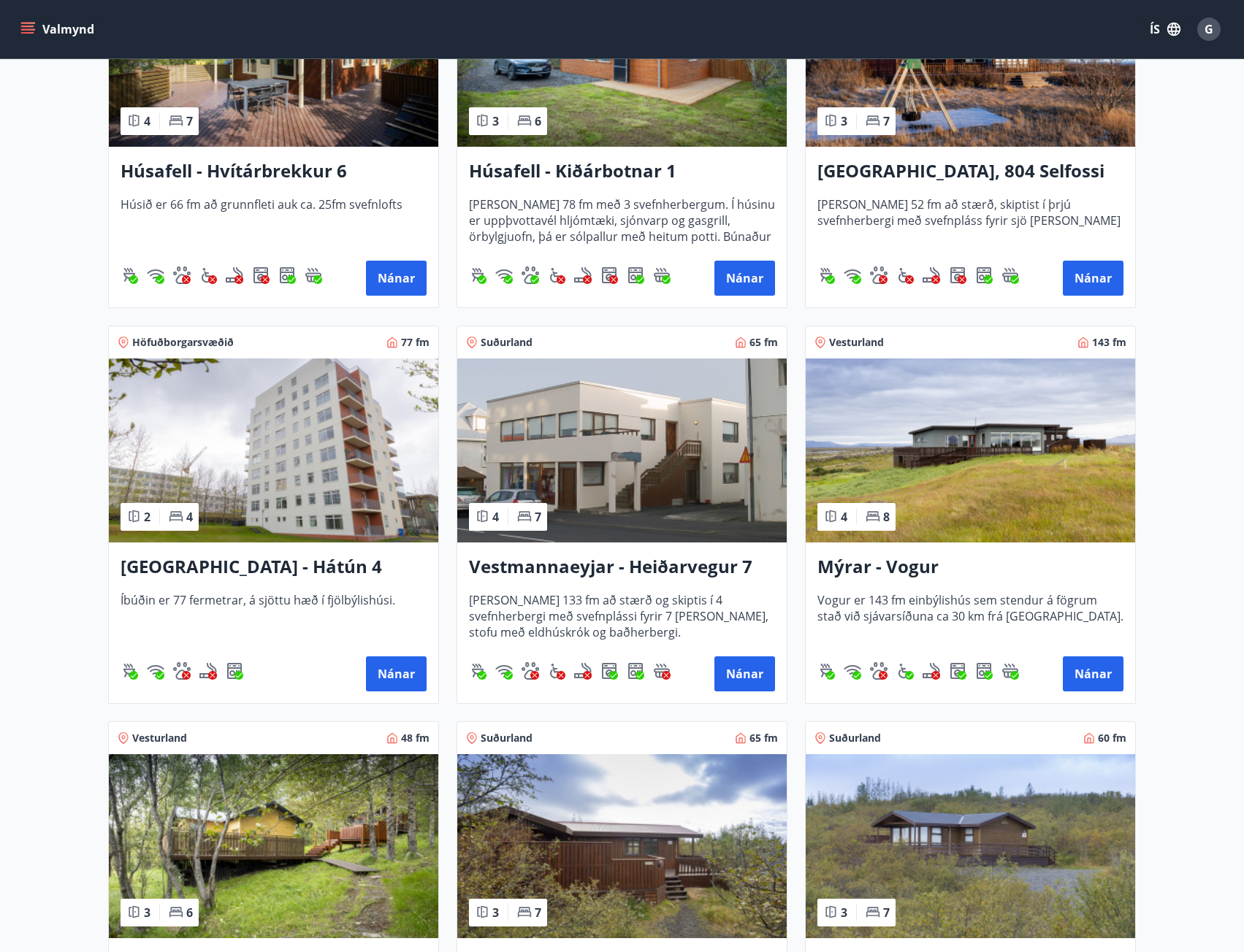
scroll to position [803, 0]
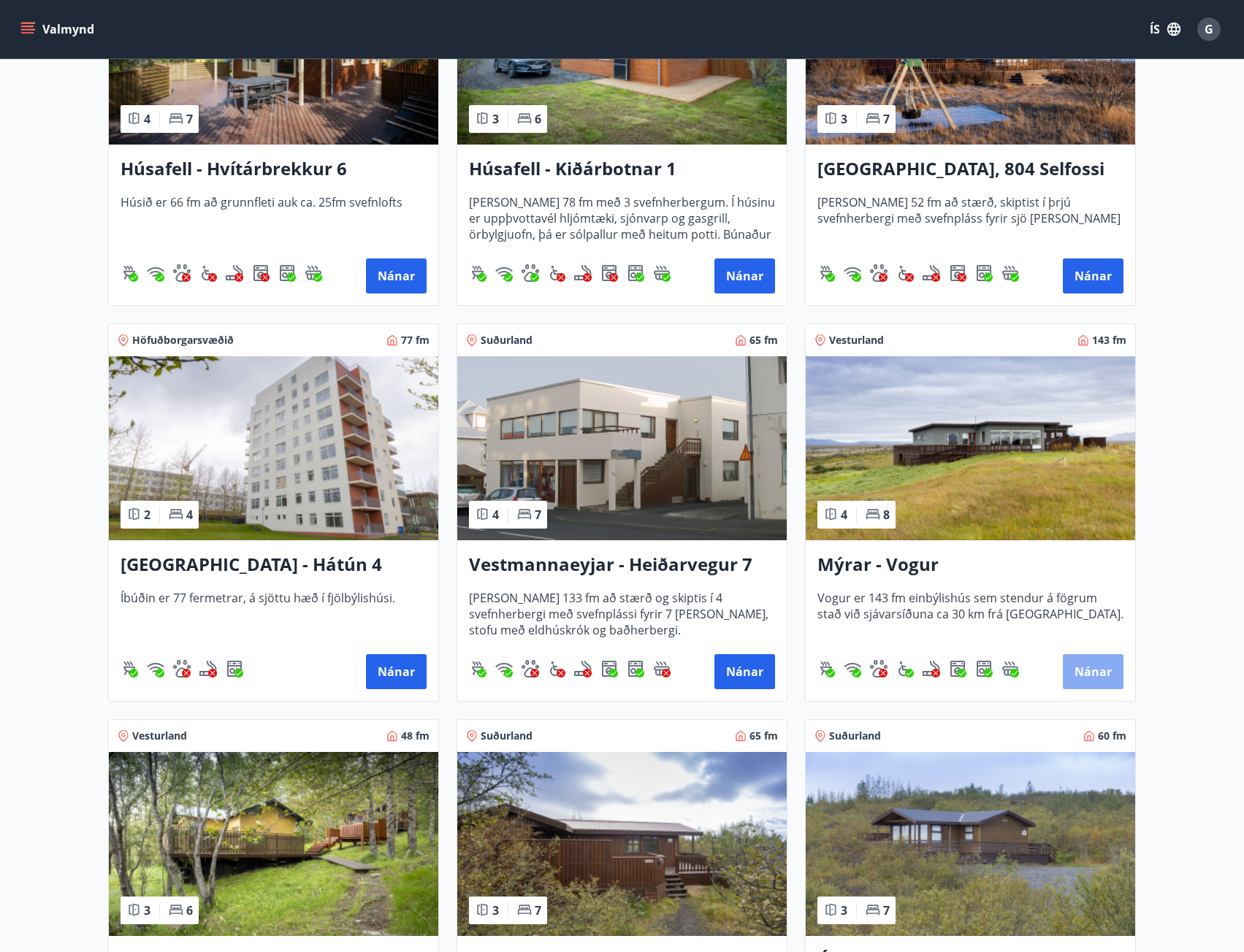
click at [1097, 674] on button "Nánar" at bounding box center [1092, 672] width 61 height 35
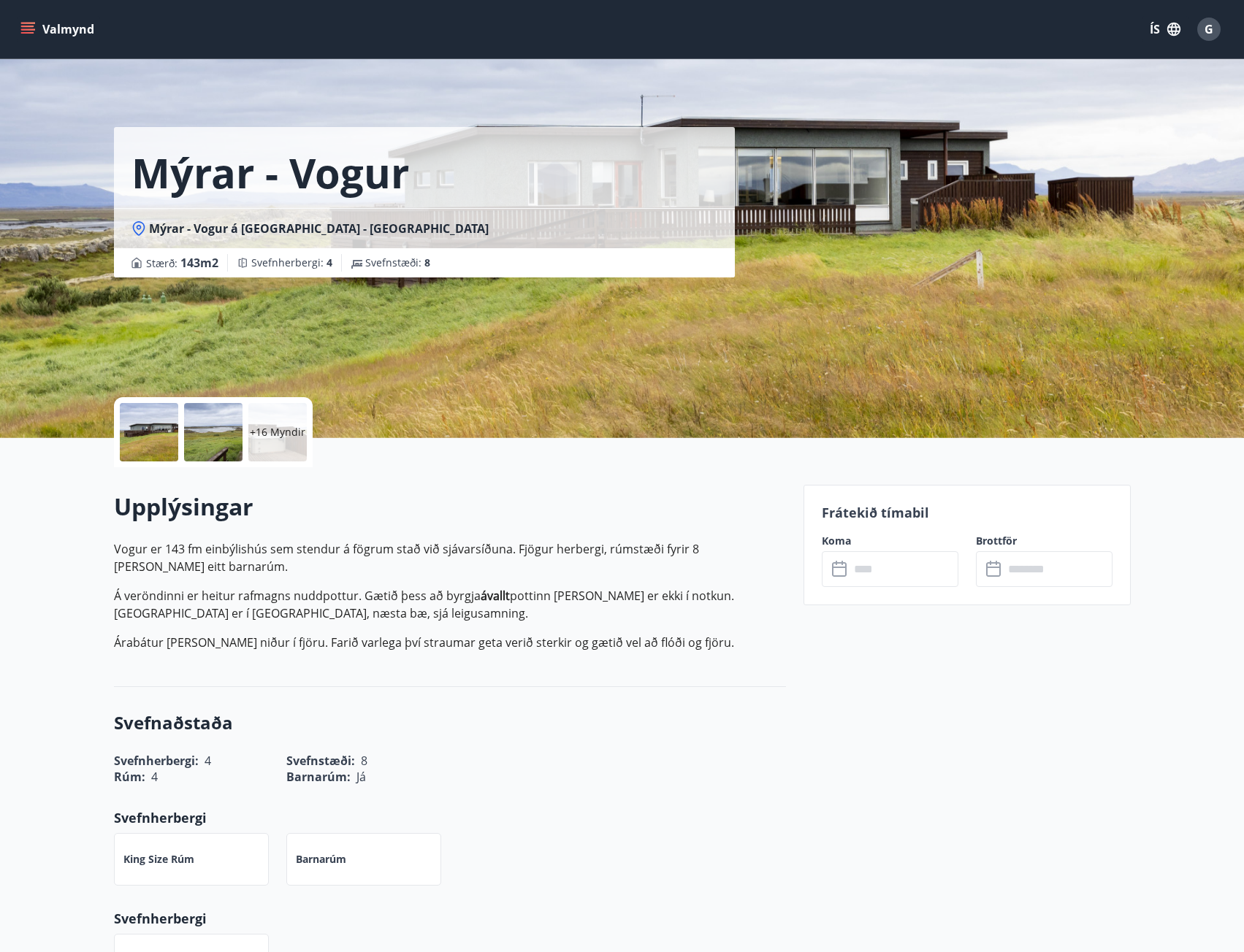
click at [271, 425] on p "+16 Myndir" at bounding box center [278, 432] width 56 height 15
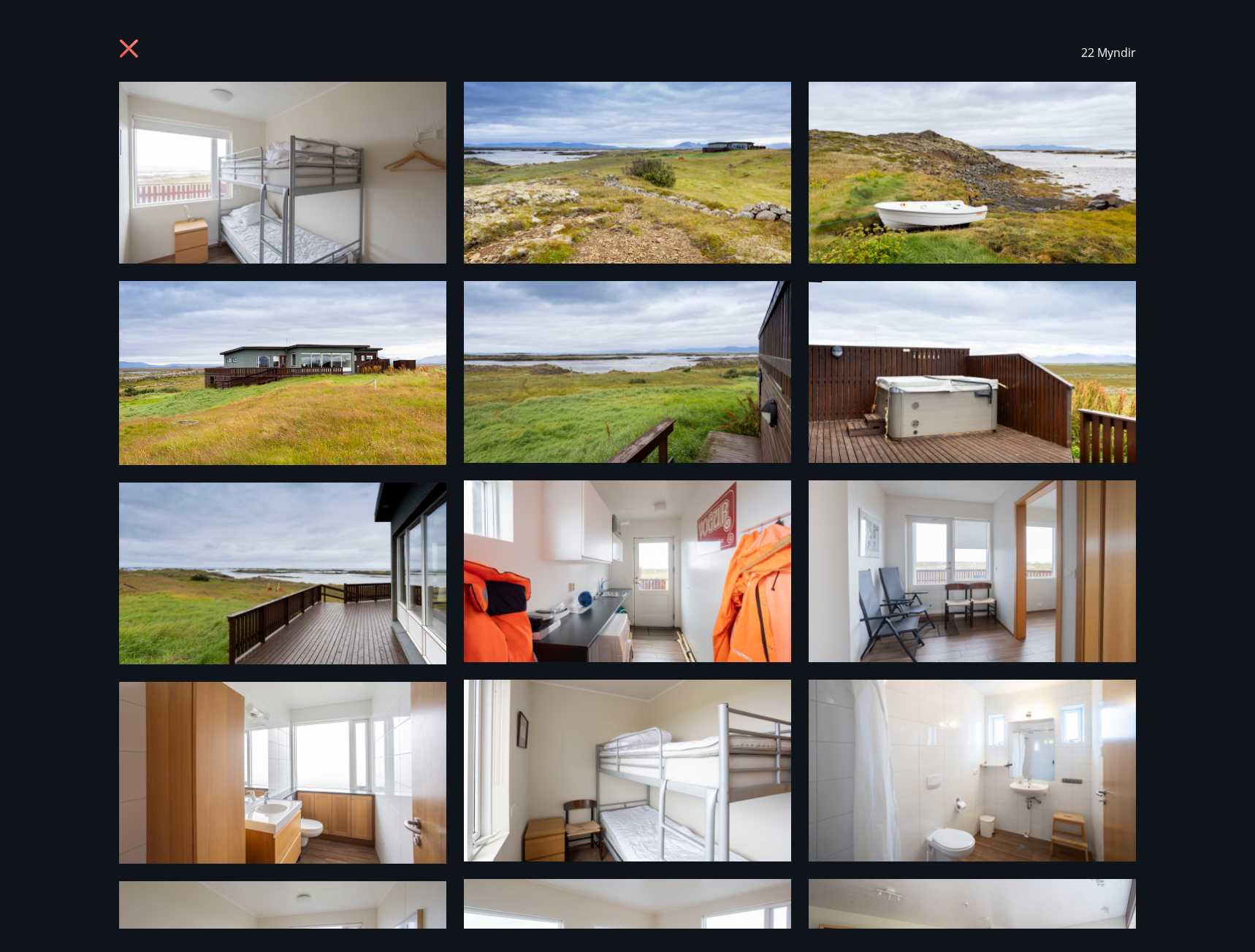
click at [127, 47] on icon at bounding box center [129, 49] width 18 height 18
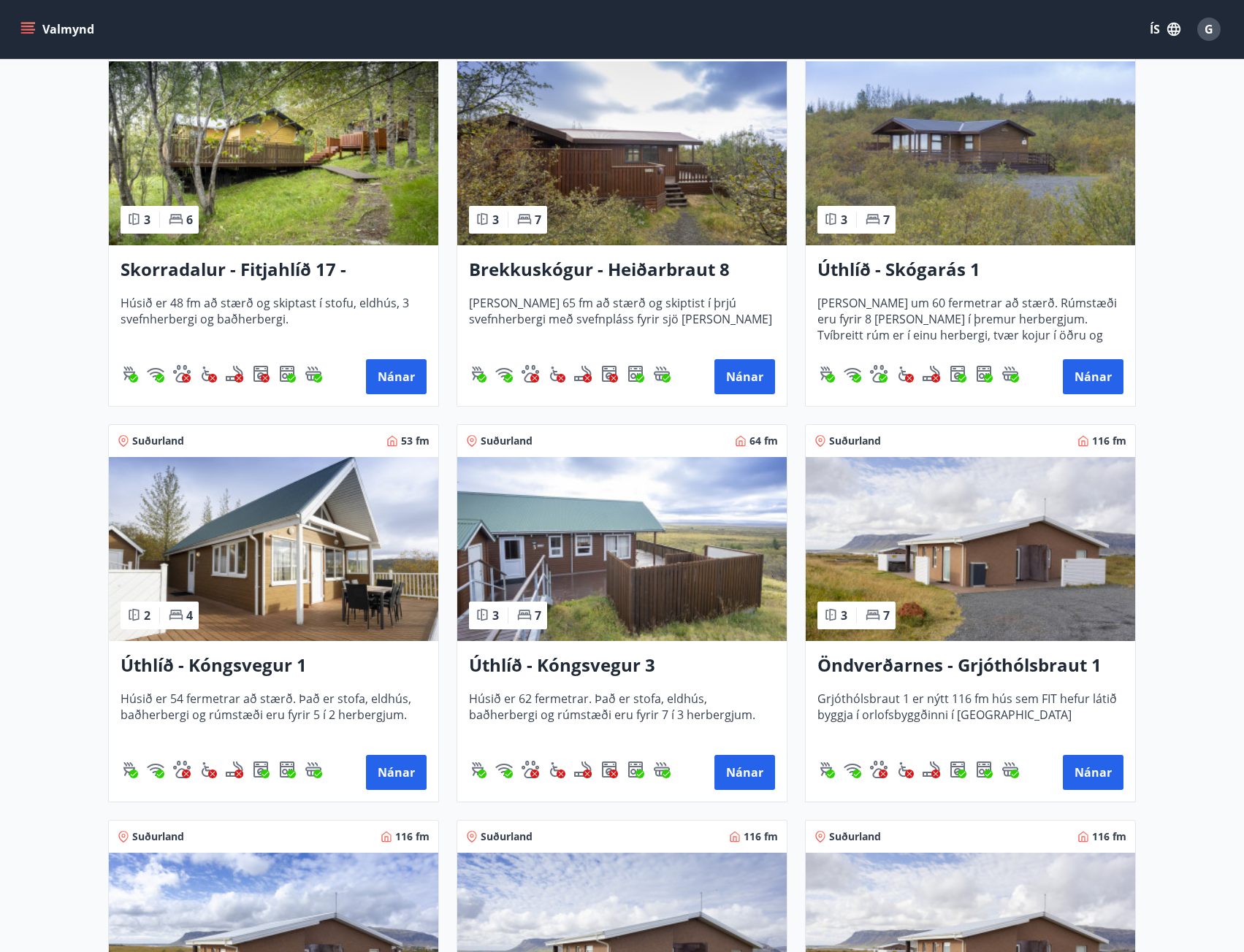
scroll to position [1680, 0]
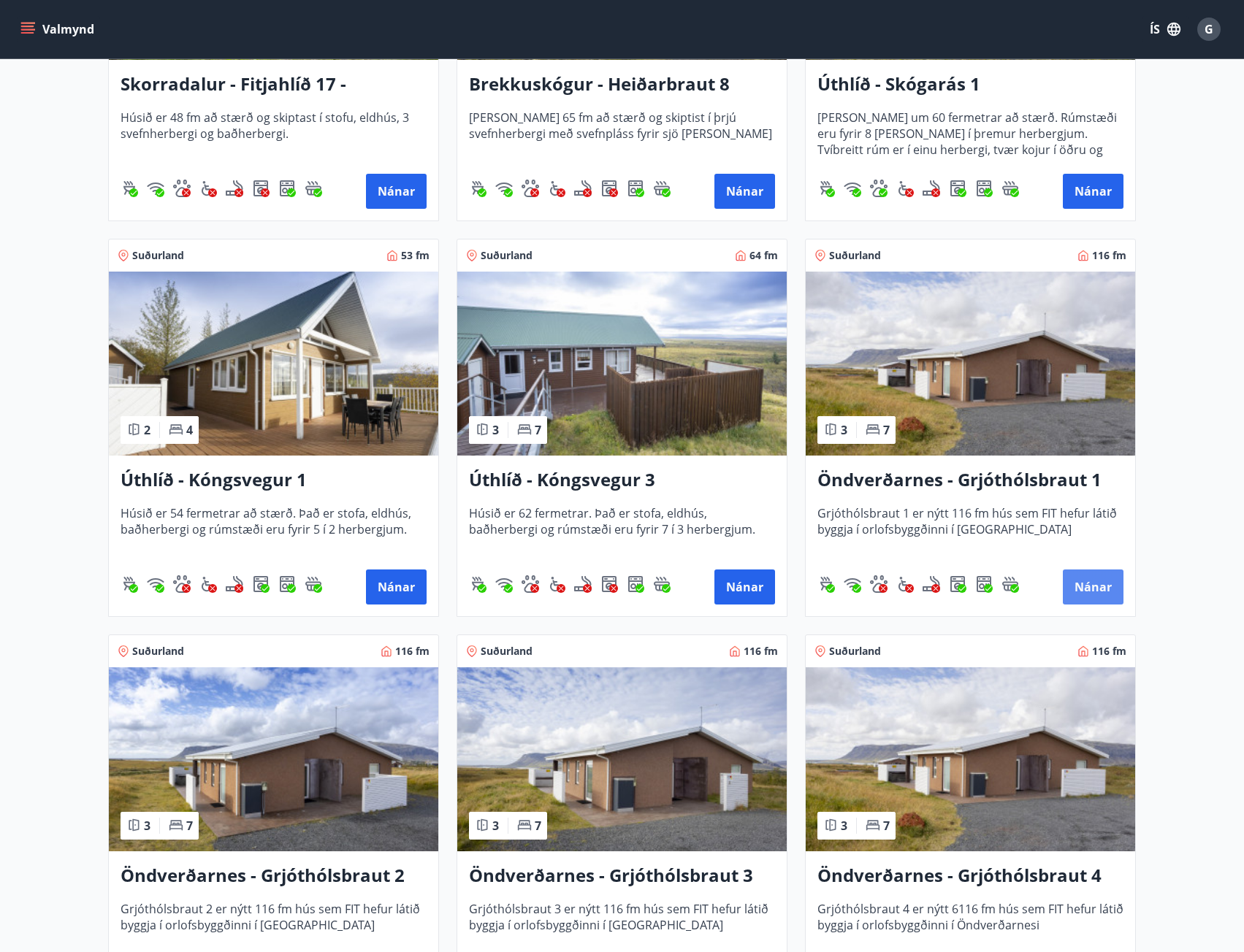
click at [1083, 588] on button "Nánar" at bounding box center [1092, 587] width 61 height 35
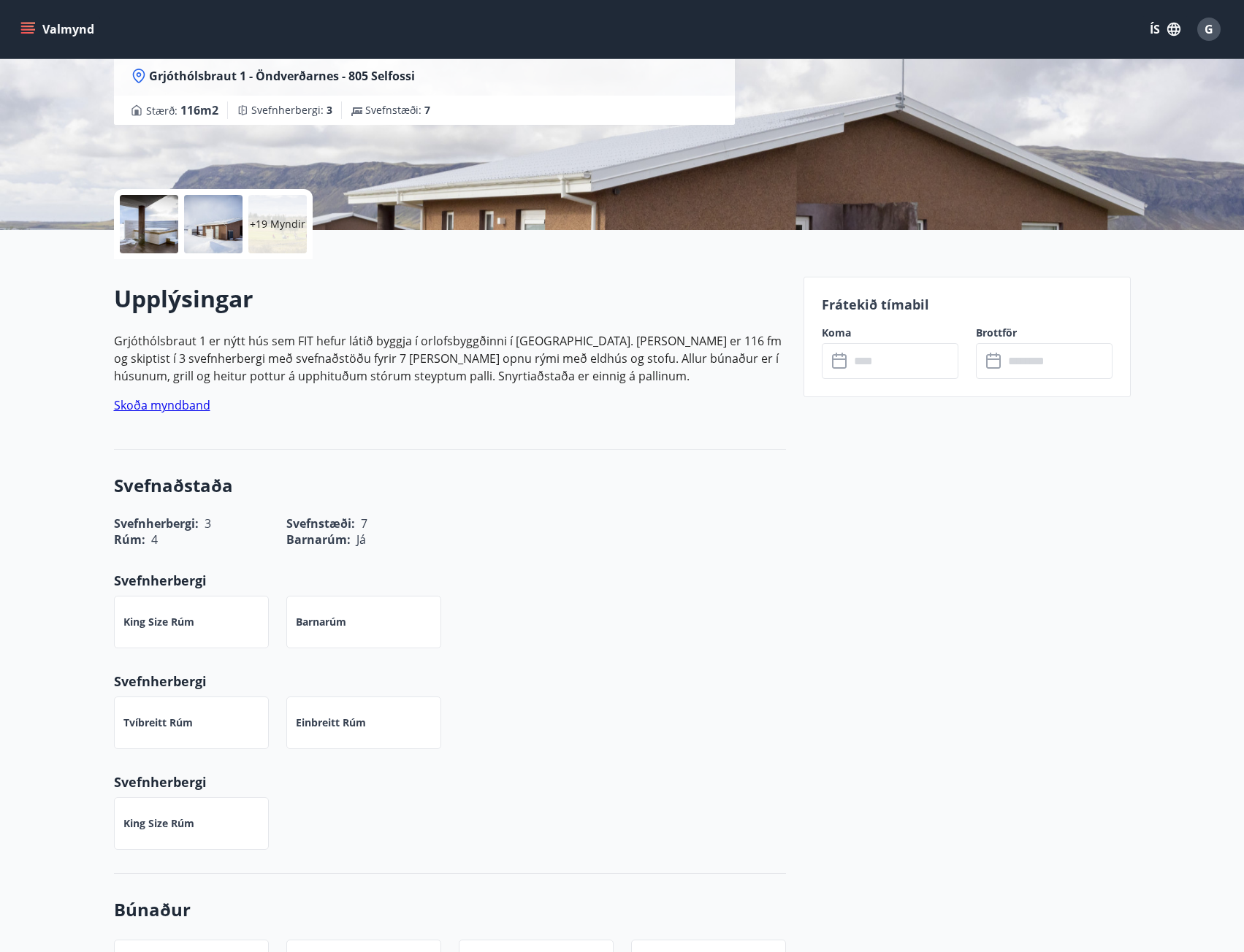
scroll to position [219, 0]
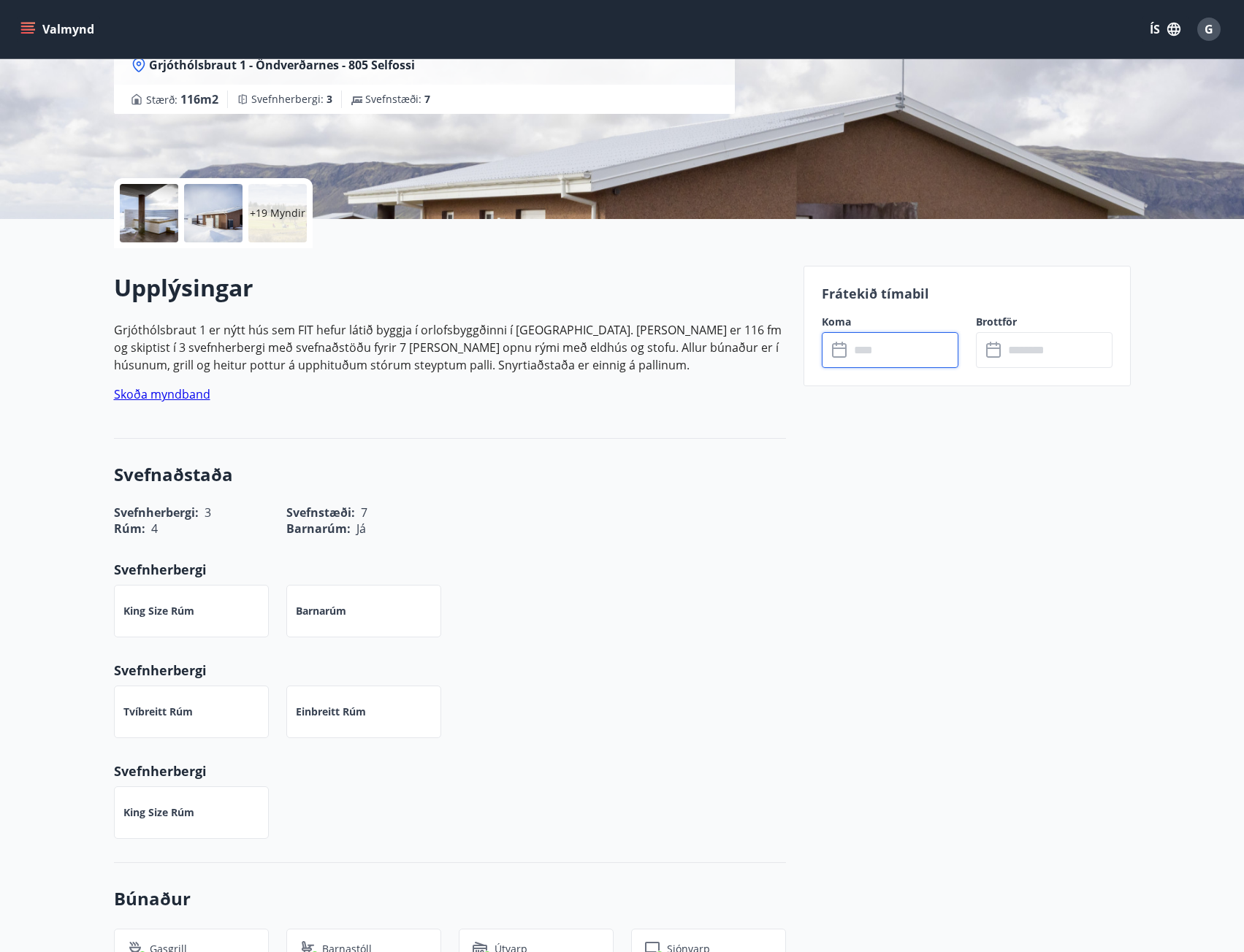
click at [925, 351] on input "text" at bounding box center [903, 350] width 109 height 36
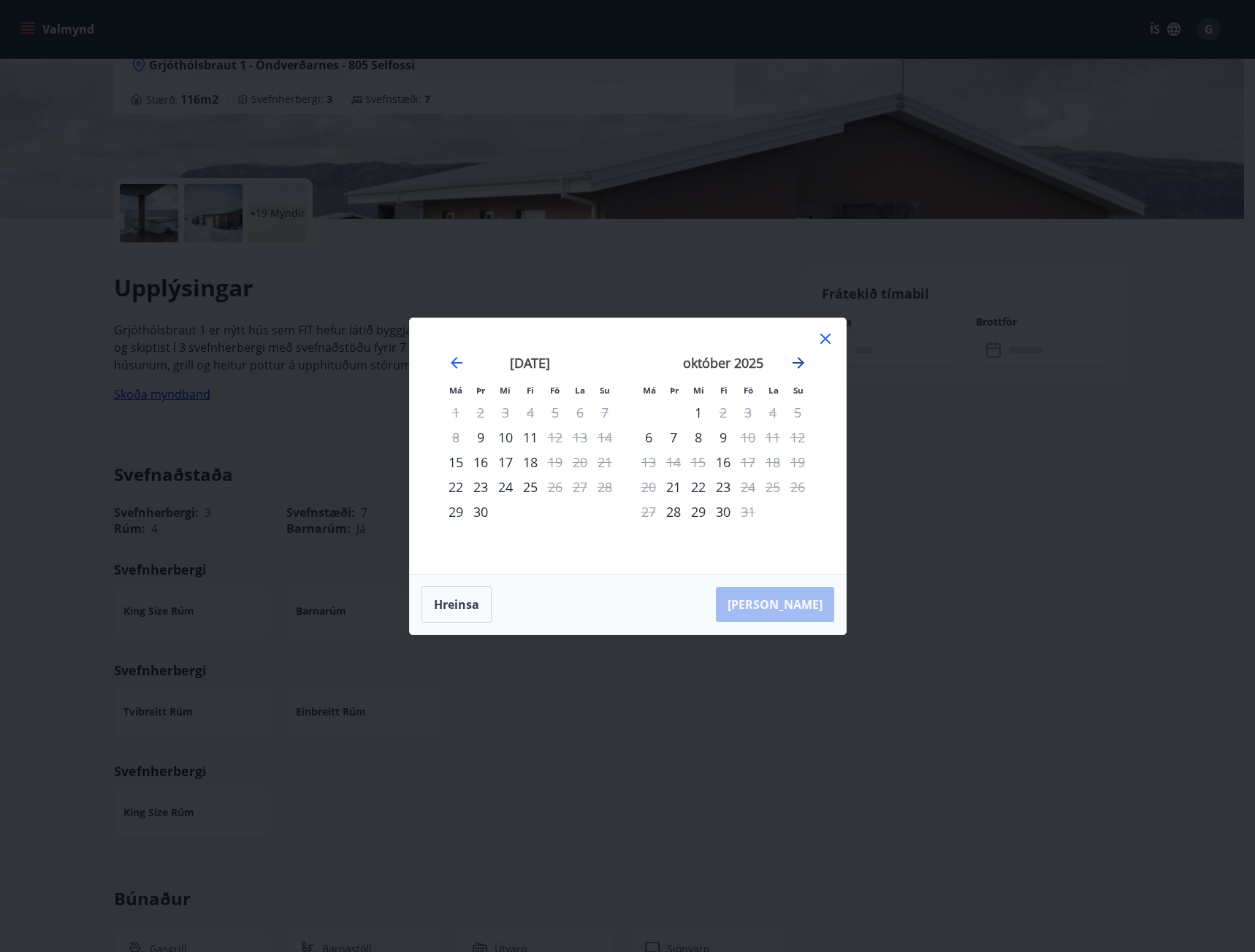
click at [798, 363] on icon "Move forward to switch to the next month." at bounding box center [798, 363] width 12 height 12
click at [826, 340] on icon at bounding box center [825, 339] width 10 height 10
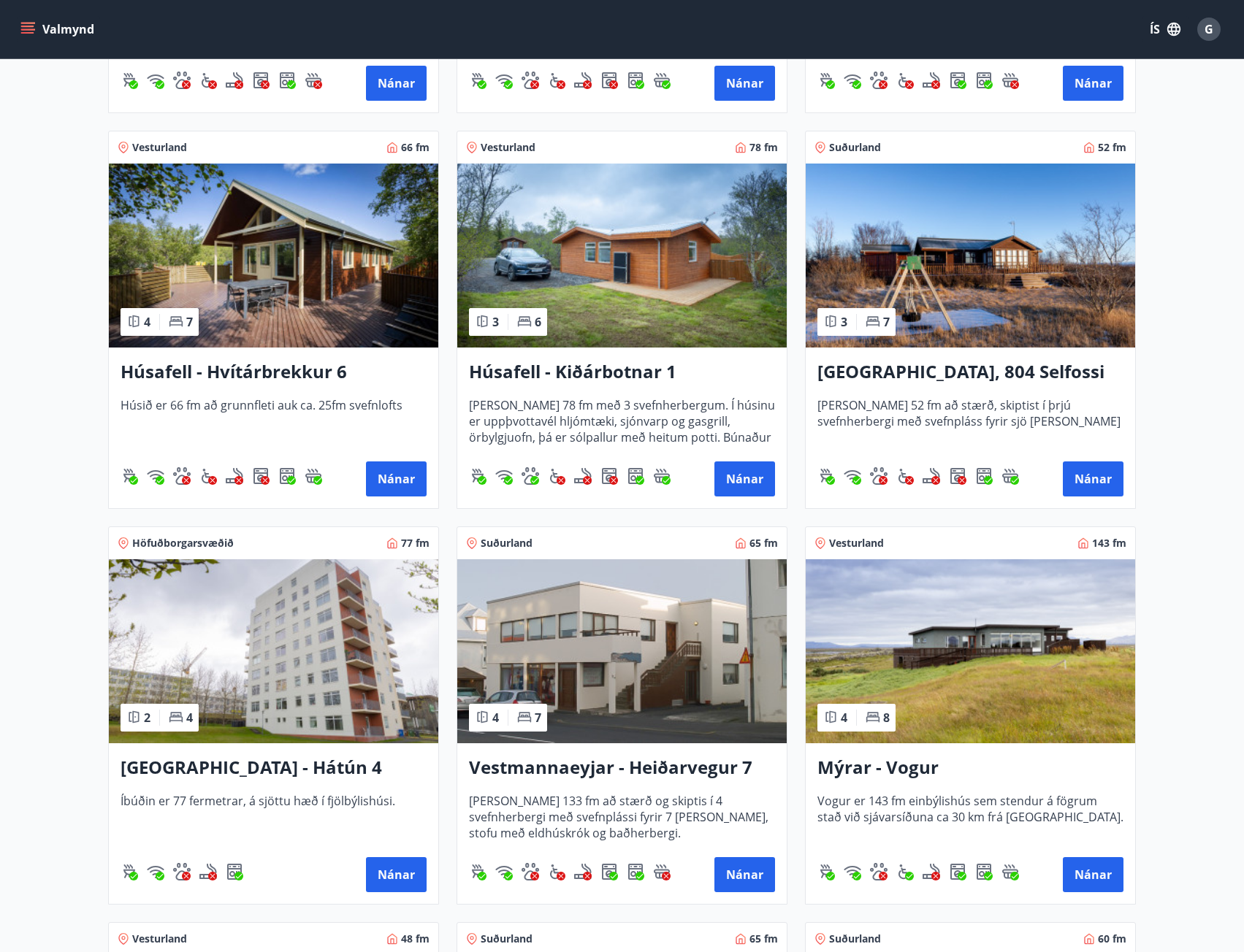
scroll to position [657, 0]
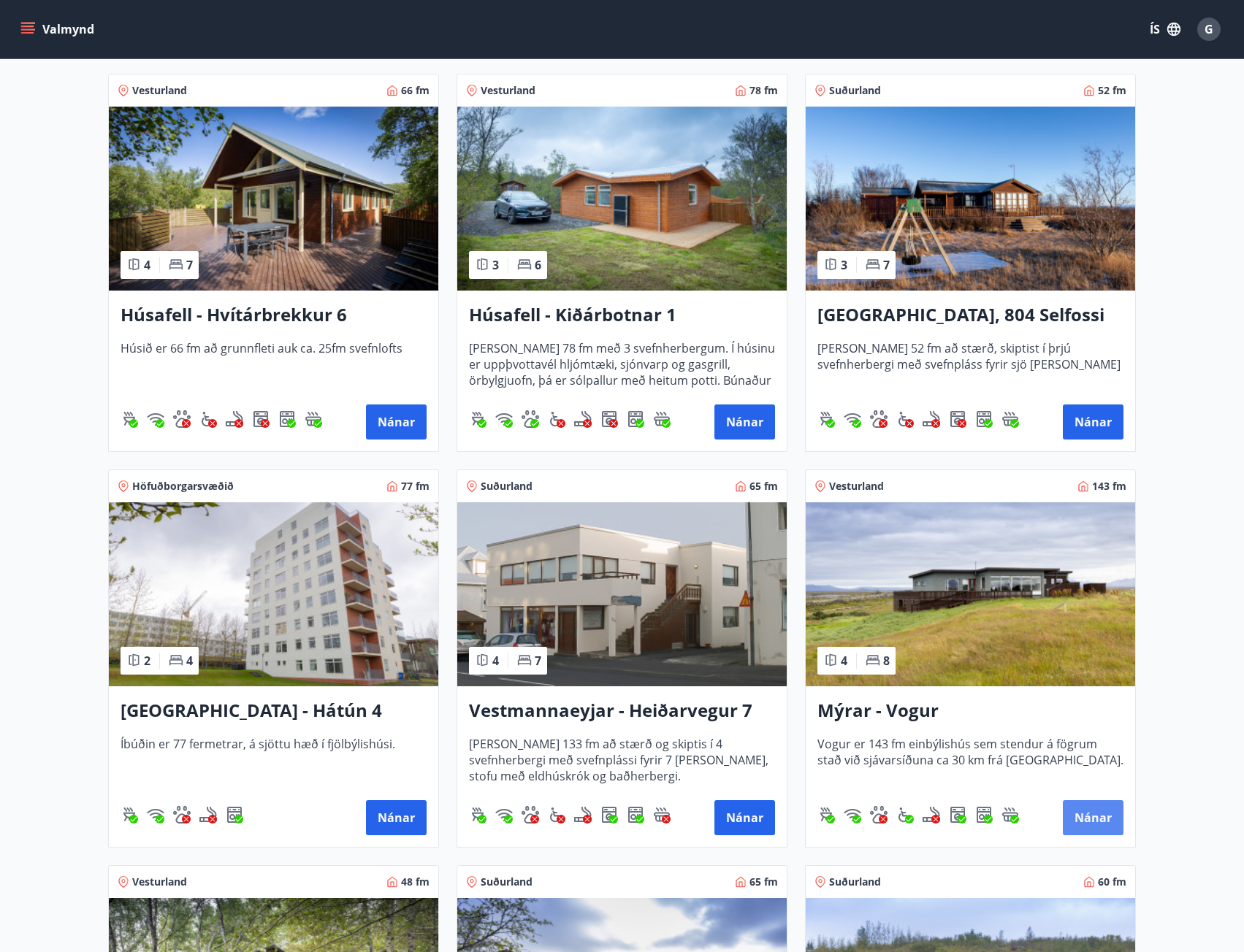
click at [1086, 819] on button "Nánar" at bounding box center [1092, 817] width 61 height 35
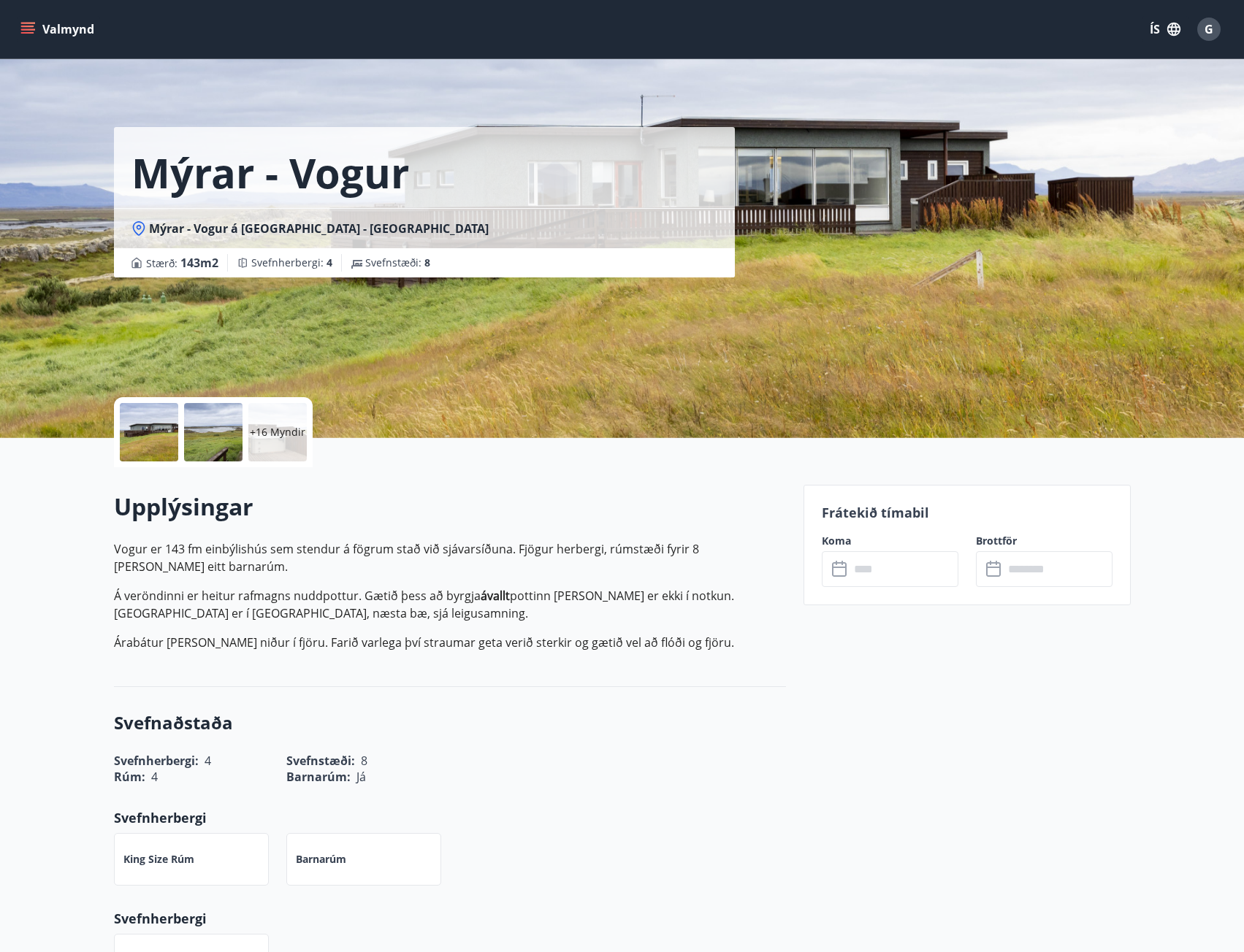
click at [905, 575] on input "text" at bounding box center [903, 569] width 109 height 36
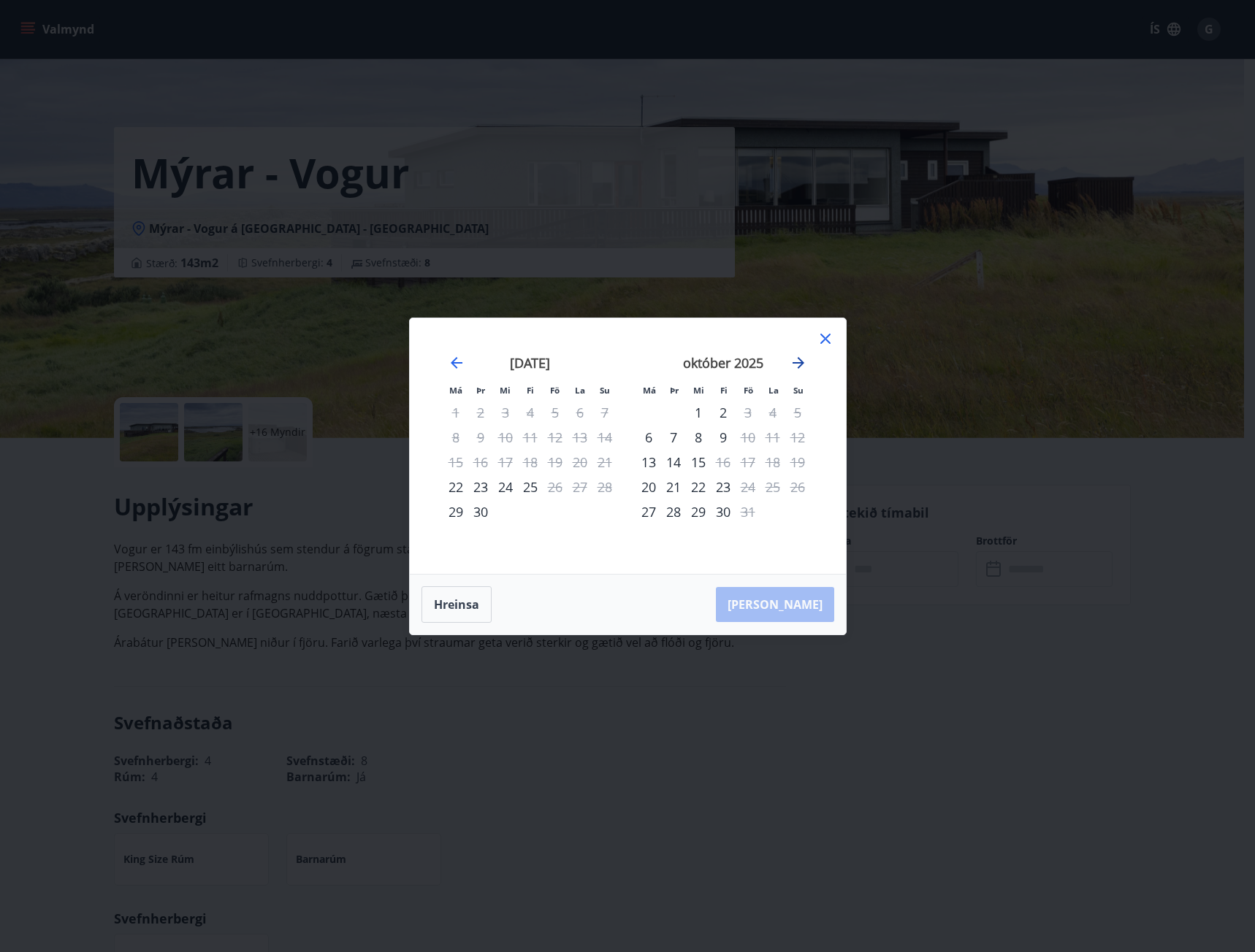
click at [796, 362] on icon "Move forward to switch to the next month." at bounding box center [798, 363] width 12 height 12
click at [828, 334] on icon at bounding box center [825, 339] width 18 height 18
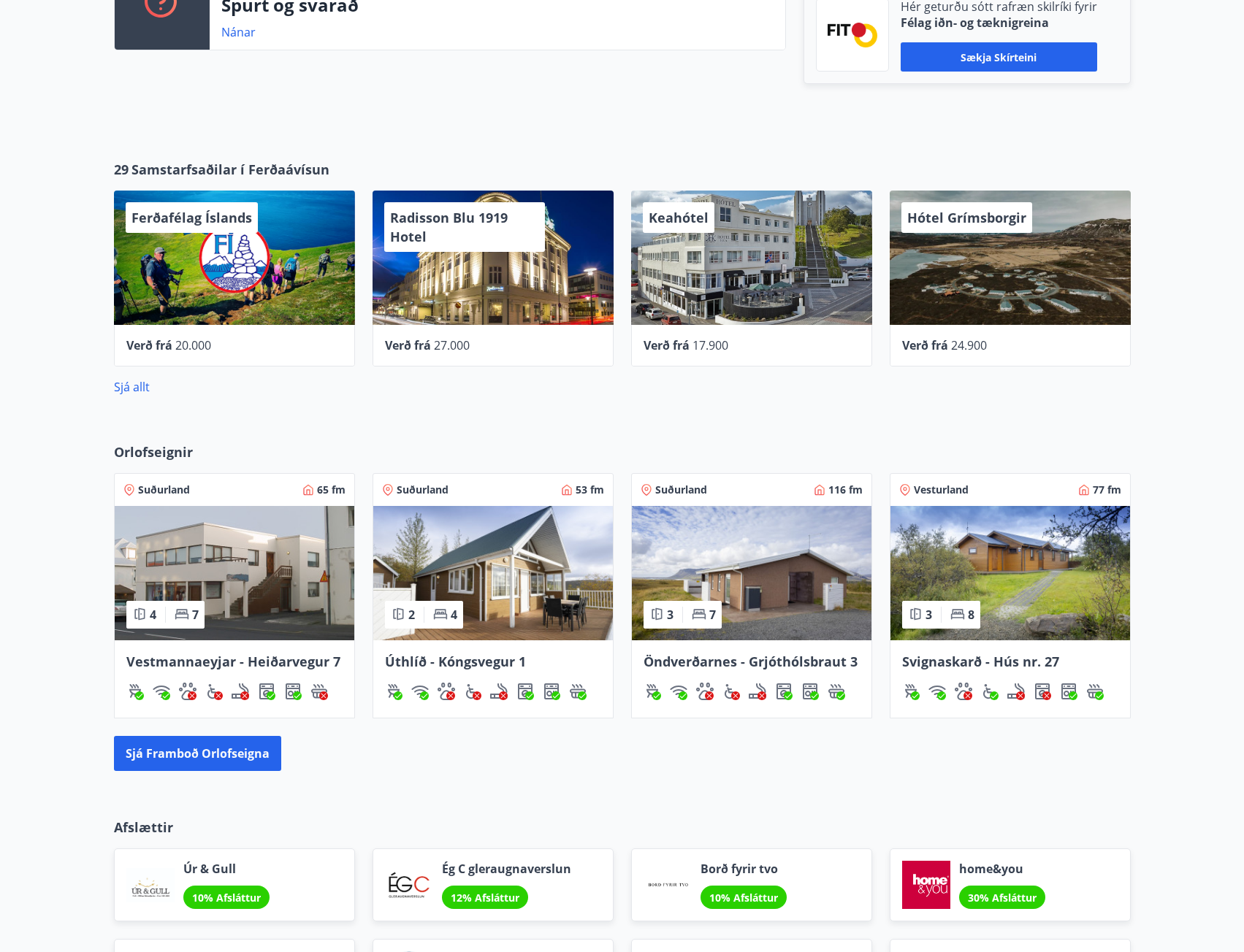
scroll to position [511, 0]
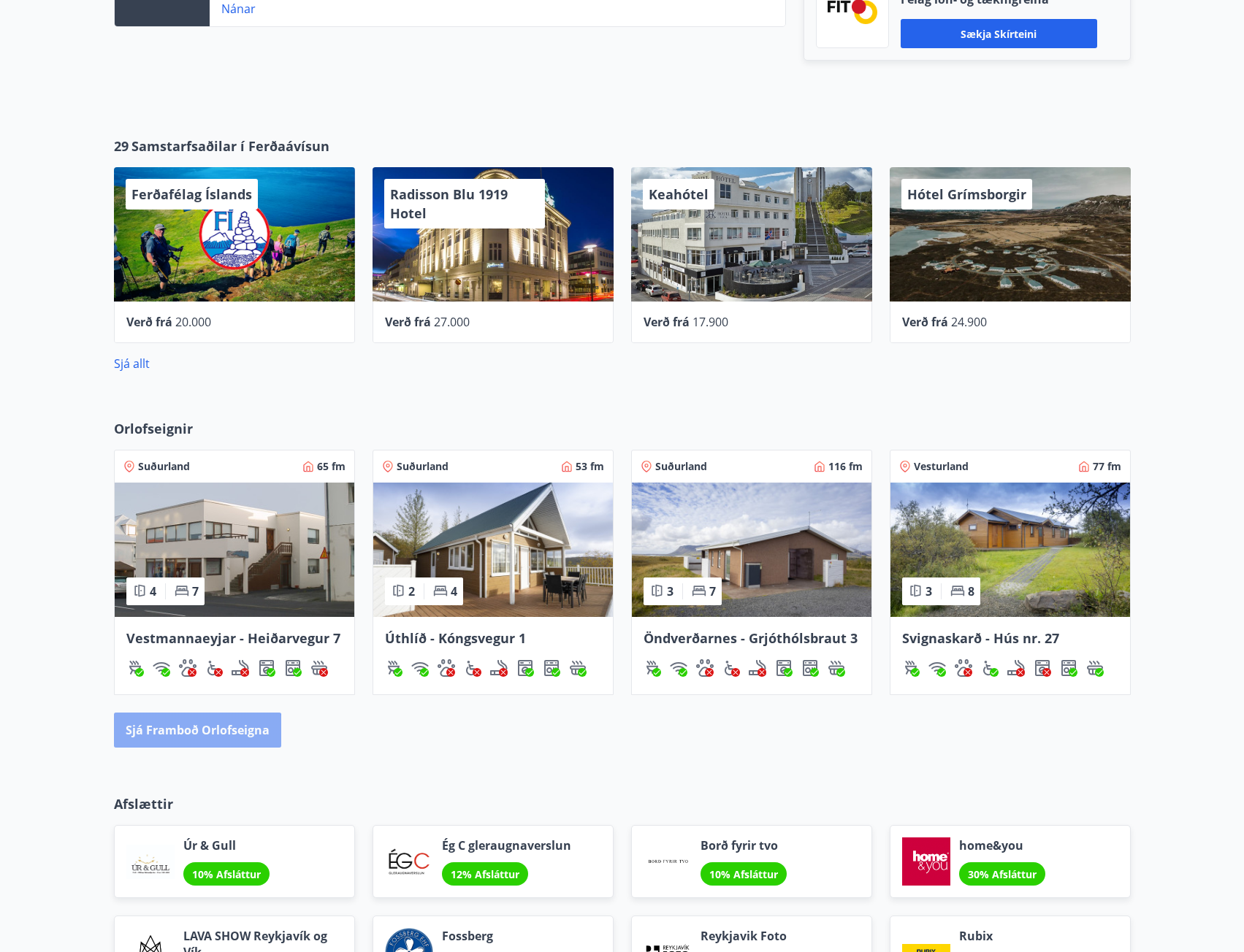
click at [181, 734] on button "Sjá framboð orlofseigna" at bounding box center [197, 730] width 167 height 35
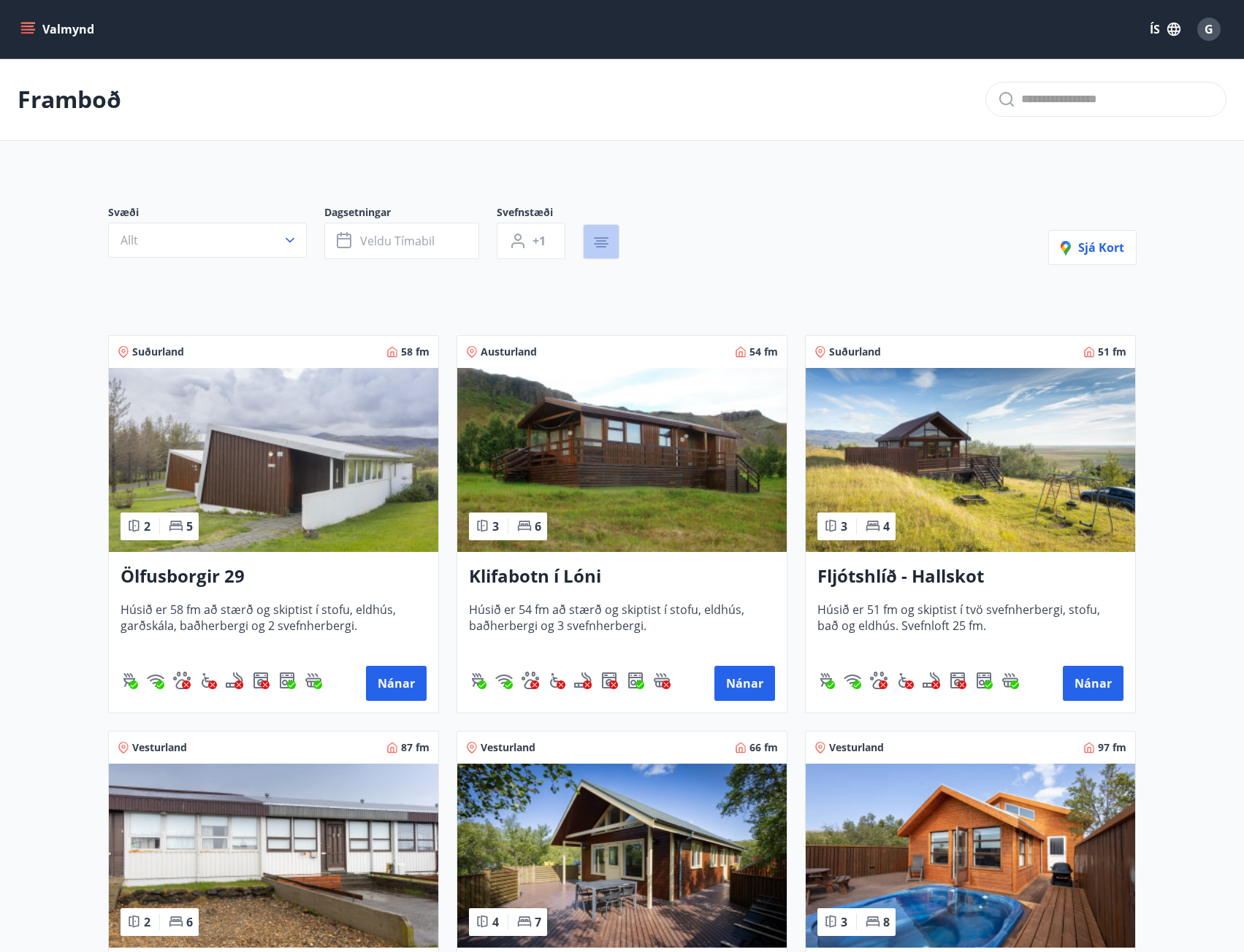
click at [596, 246] on icon "button" at bounding box center [601, 242] width 18 height 18
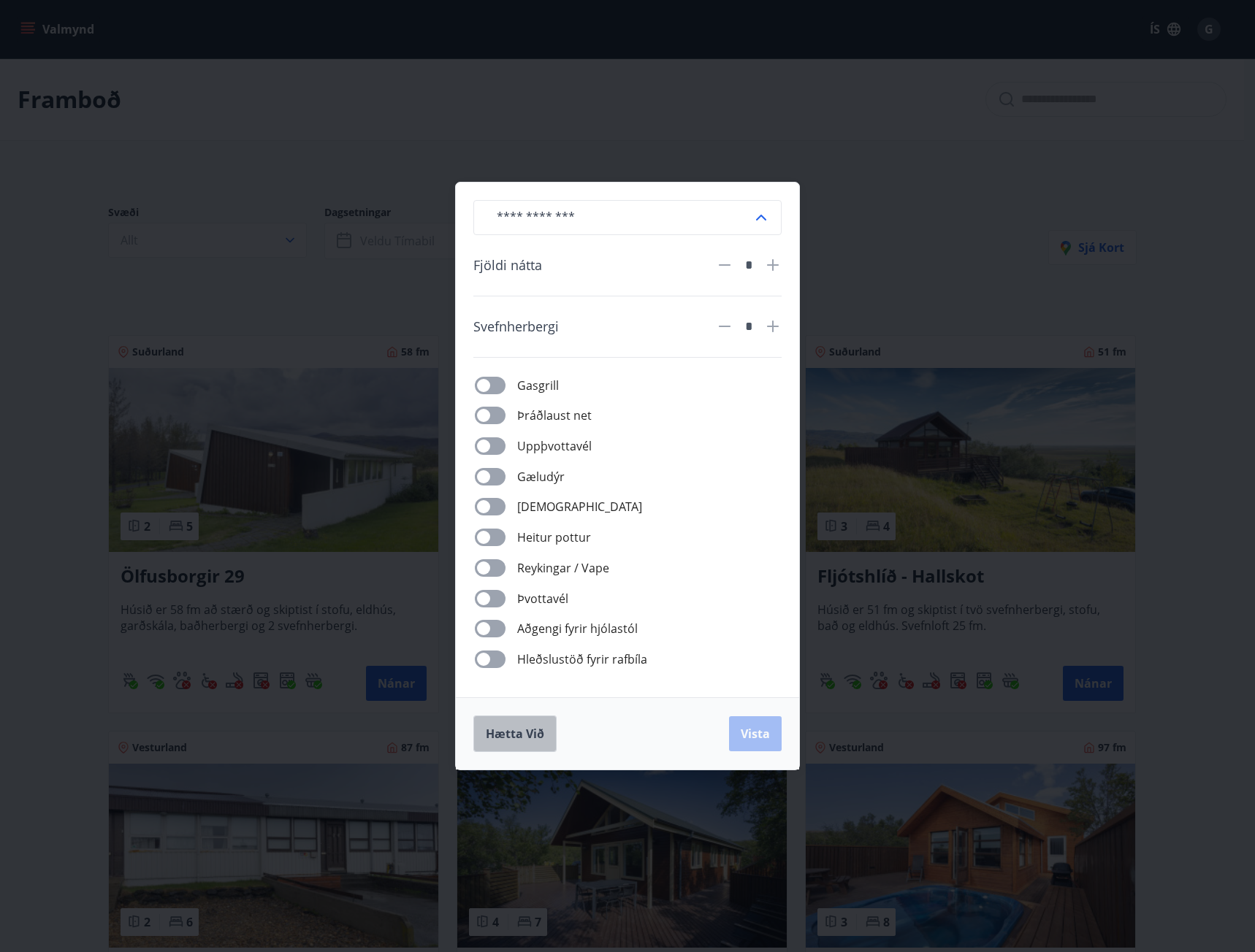
drag, startPoint x: 512, startPoint y: 737, endPoint x: 515, endPoint y: 729, distance: 8.5
click at [512, 737] on span "Hætta við" at bounding box center [514, 734] width 59 height 16
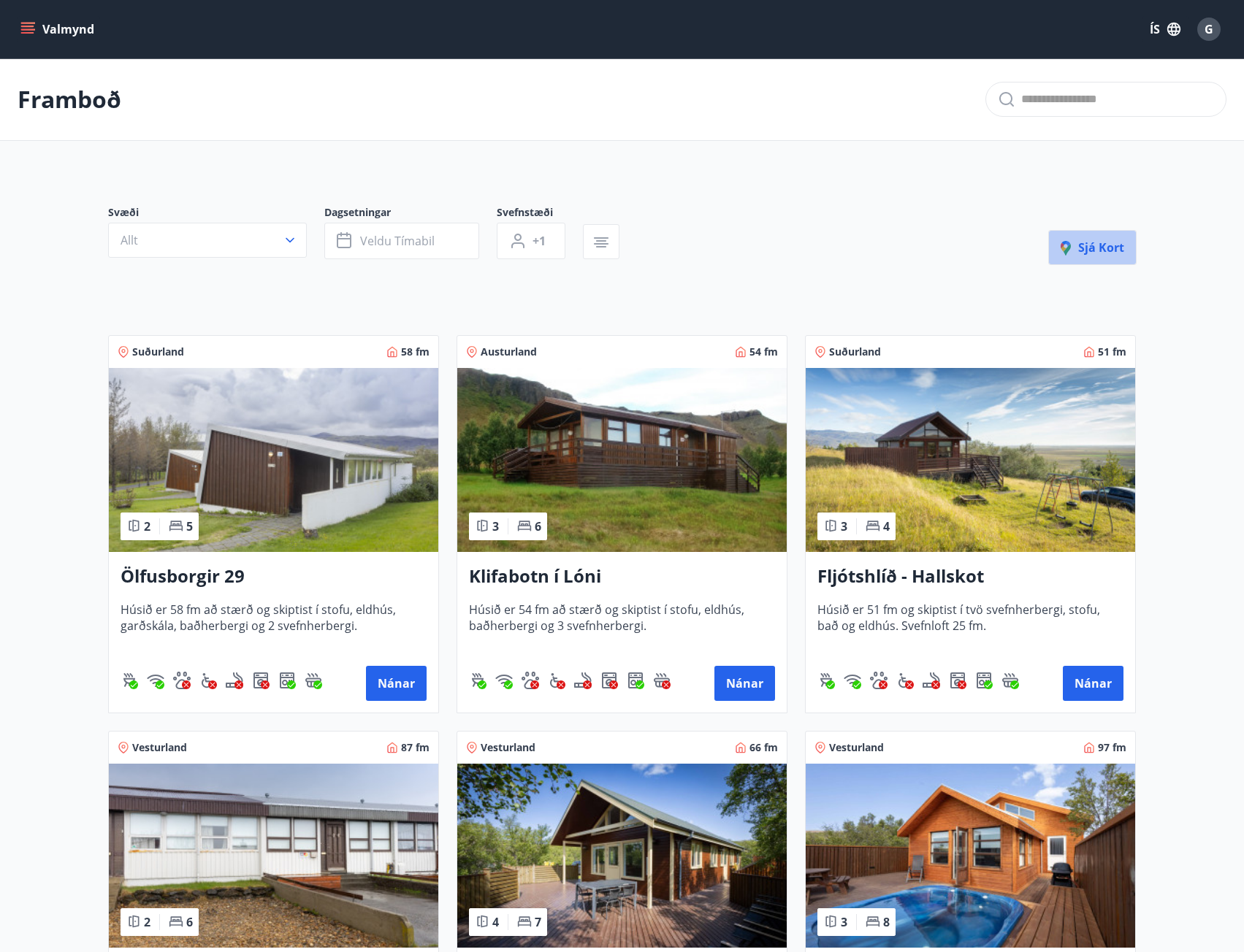
click at [1087, 249] on span "Sjá kort" at bounding box center [1092, 247] width 64 height 16
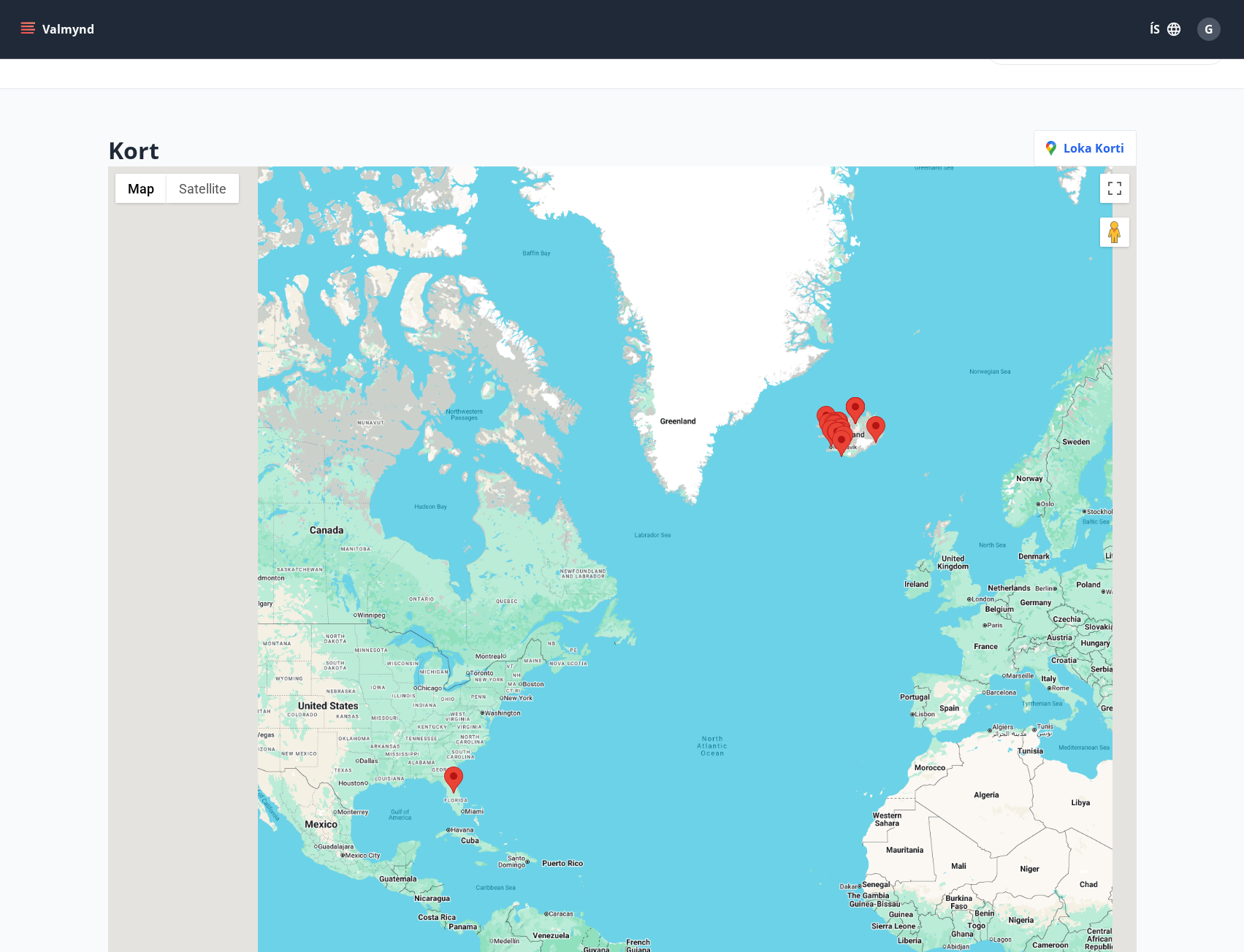
scroll to position [73, 0]
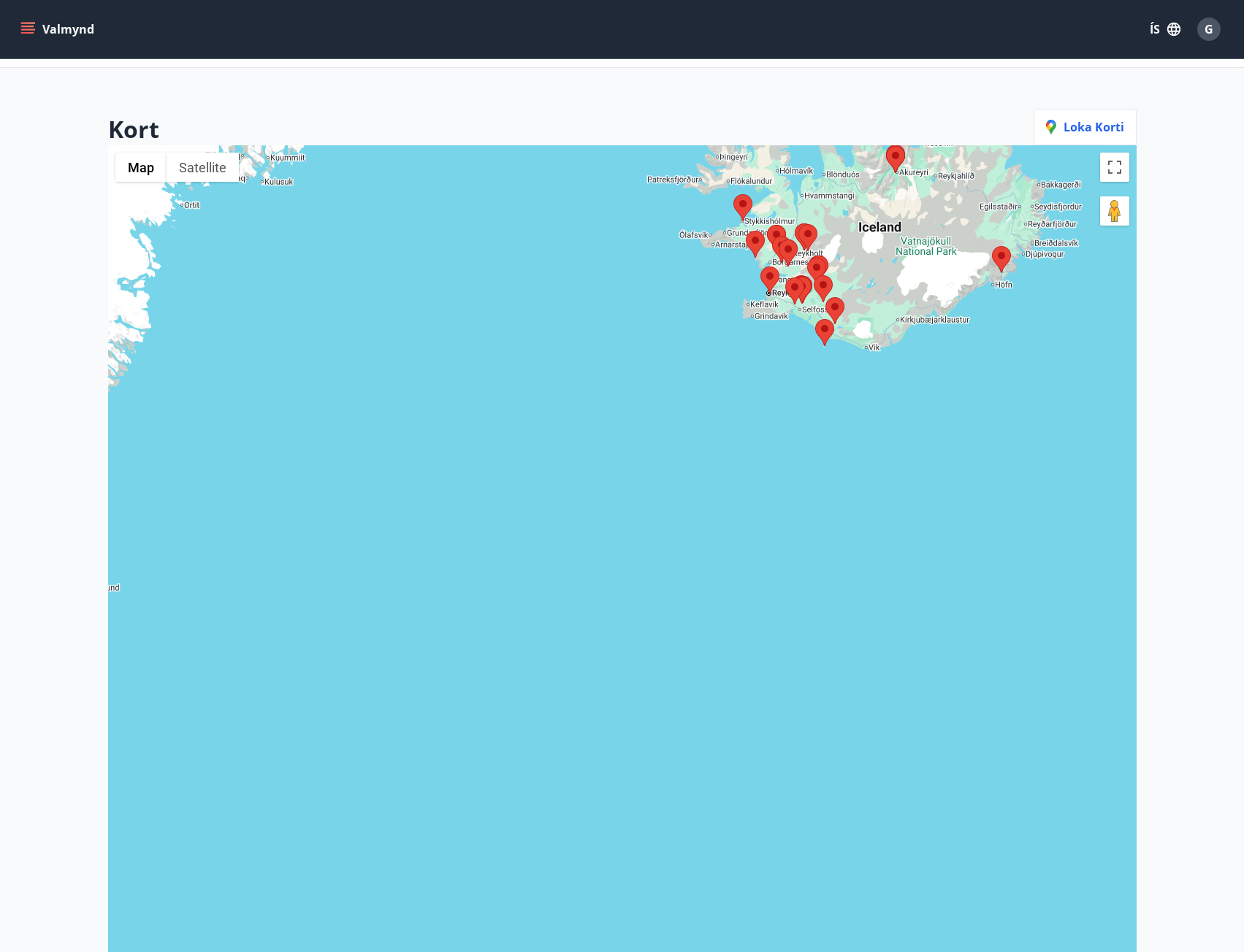
drag, startPoint x: 919, startPoint y: 329, endPoint x: 729, endPoint y: 682, distance: 400.9
click at [731, 688] on div at bounding box center [622, 621] width 1029 height 952
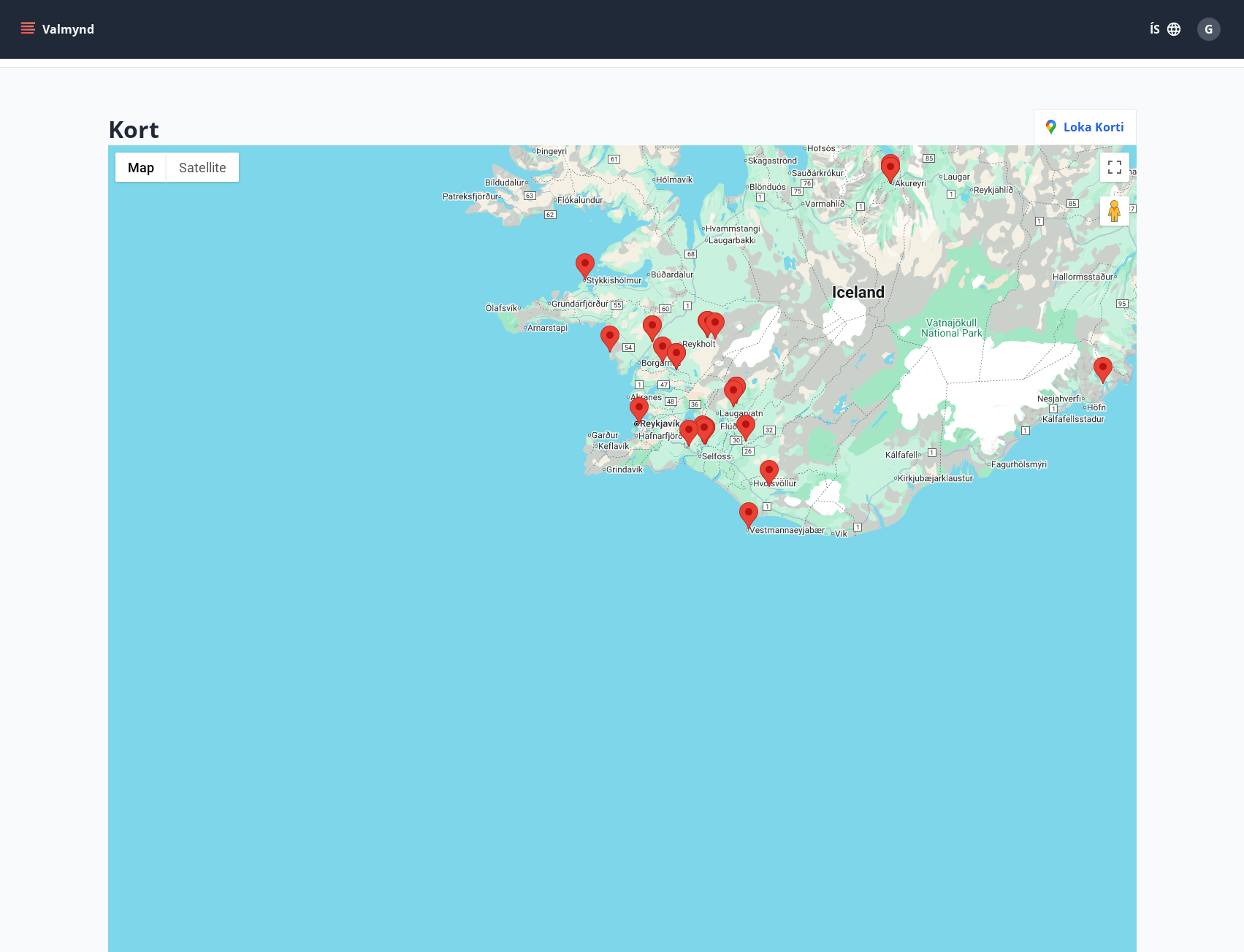
drag, startPoint x: 834, startPoint y: 376, endPoint x: 688, endPoint y: 790, distance: 439.0
click at [690, 790] on div at bounding box center [622, 621] width 1029 height 952
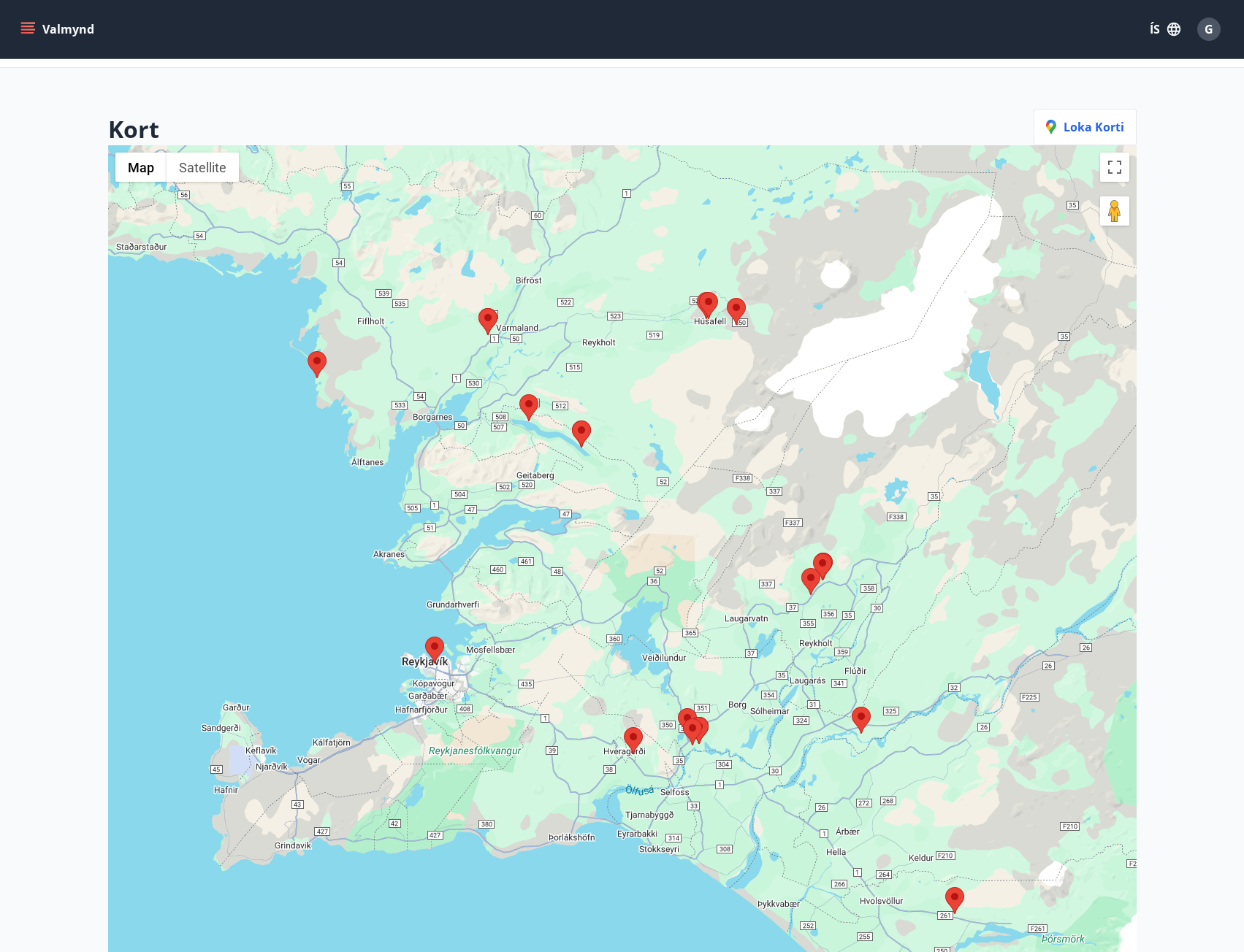
drag, startPoint x: 591, startPoint y: 326, endPoint x: 606, endPoint y: 483, distance: 157.7
click at [606, 482] on div at bounding box center [622, 621] width 1029 height 952
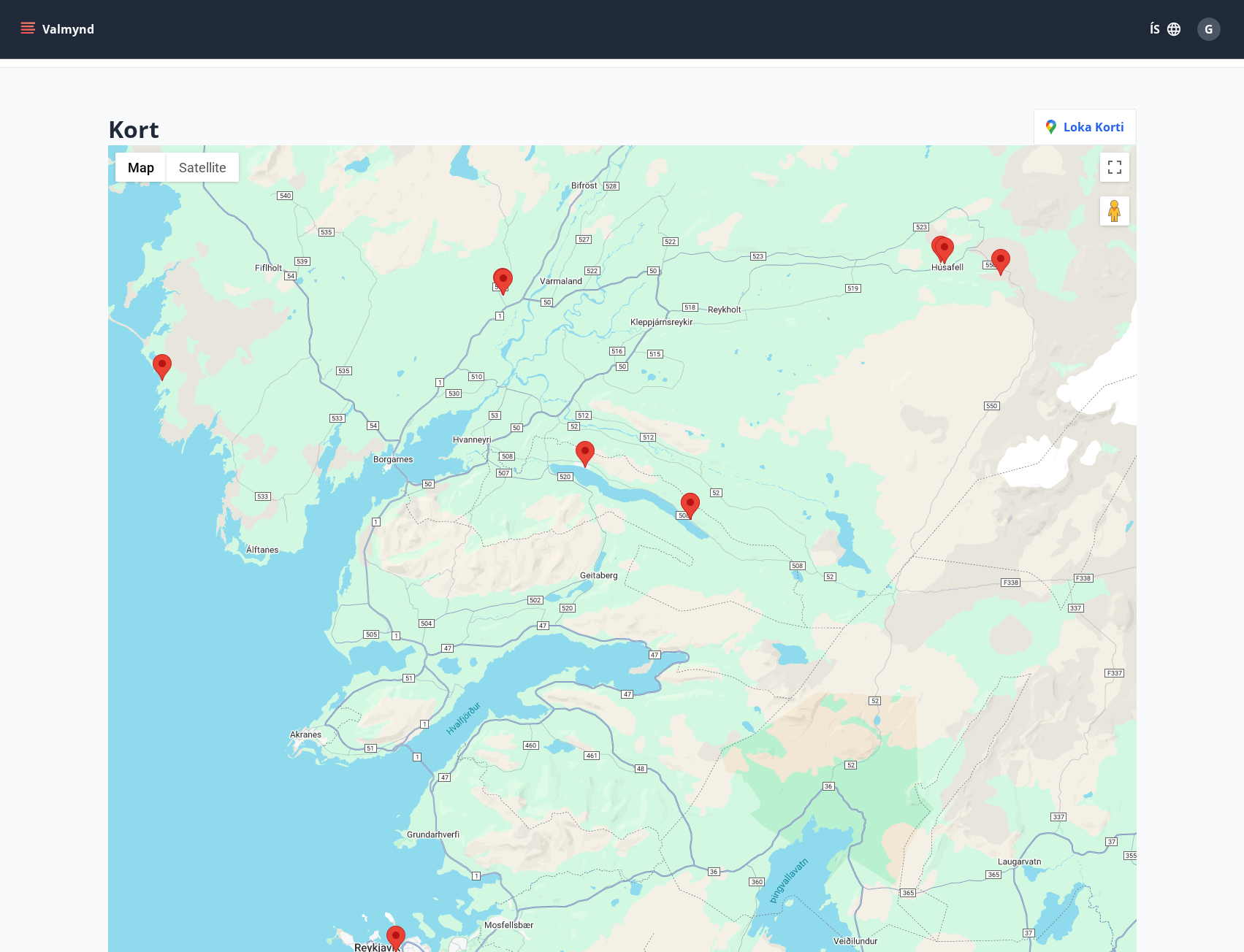
drag, startPoint x: 460, startPoint y: 425, endPoint x: 534, endPoint y: 553, distance: 147.9
click at [534, 556] on div at bounding box center [622, 621] width 1029 height 952
